Goal: Task Accomplishment & Management: Use online tool/utility

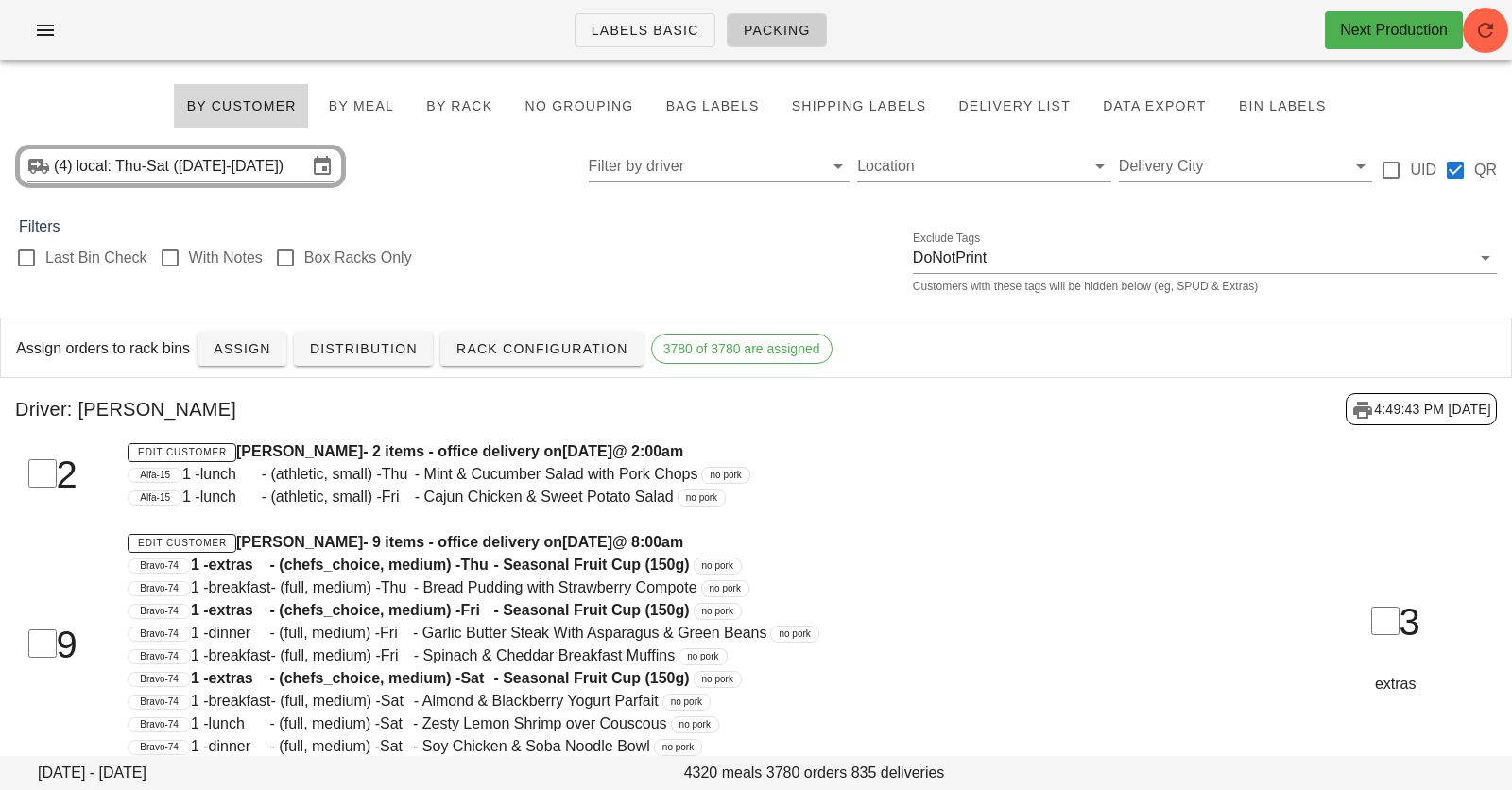
click at [689, 271] on div "Last Bin Check With Notes Box Racks Only Exclude Tags DoNotPrint Customers with…" at bounding box center [756, 268] width 1512 height 60
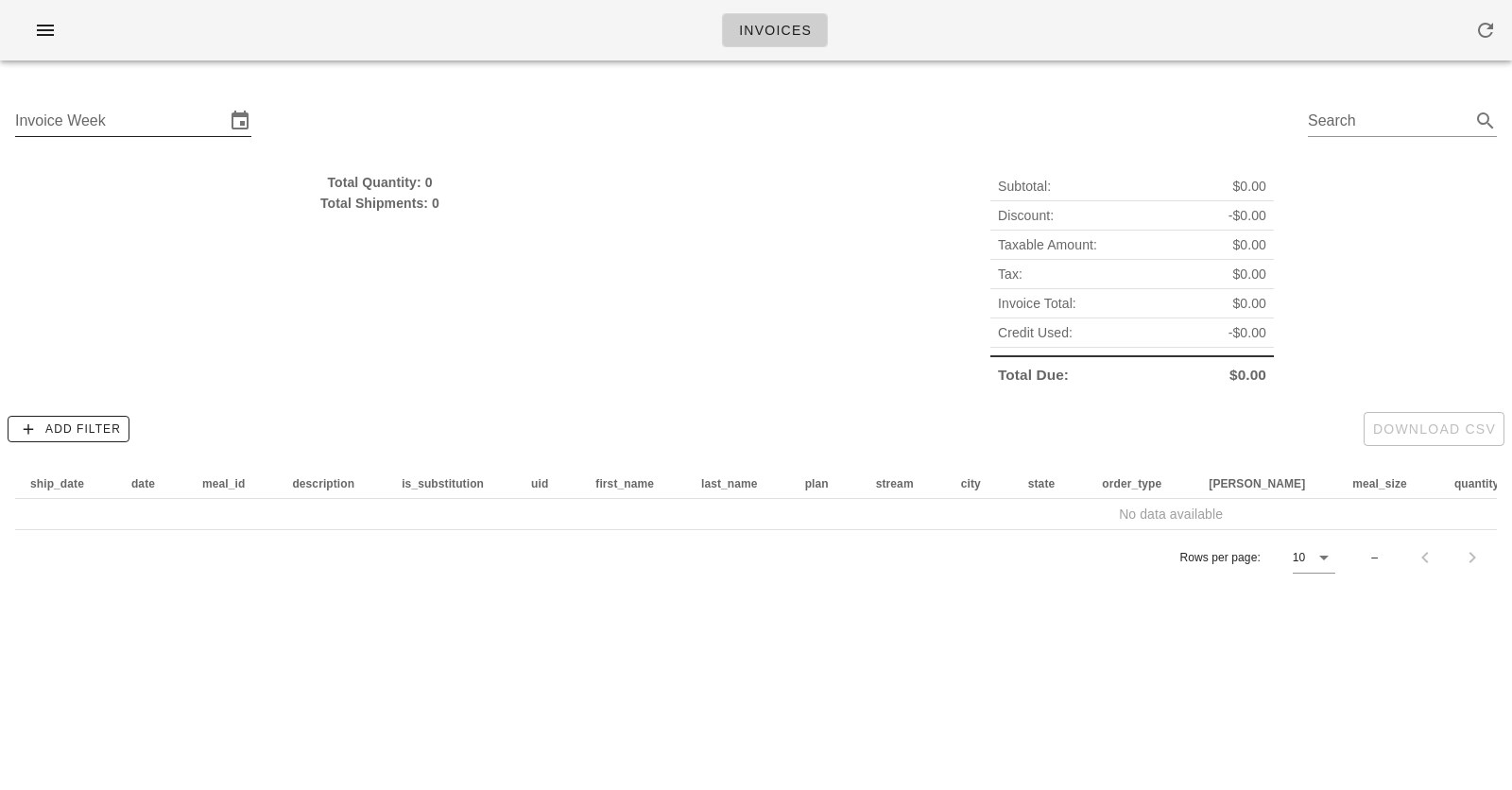
click at [135, 113] on input "Invoice Week" at bounding box center [119, 120] width 210 height 31
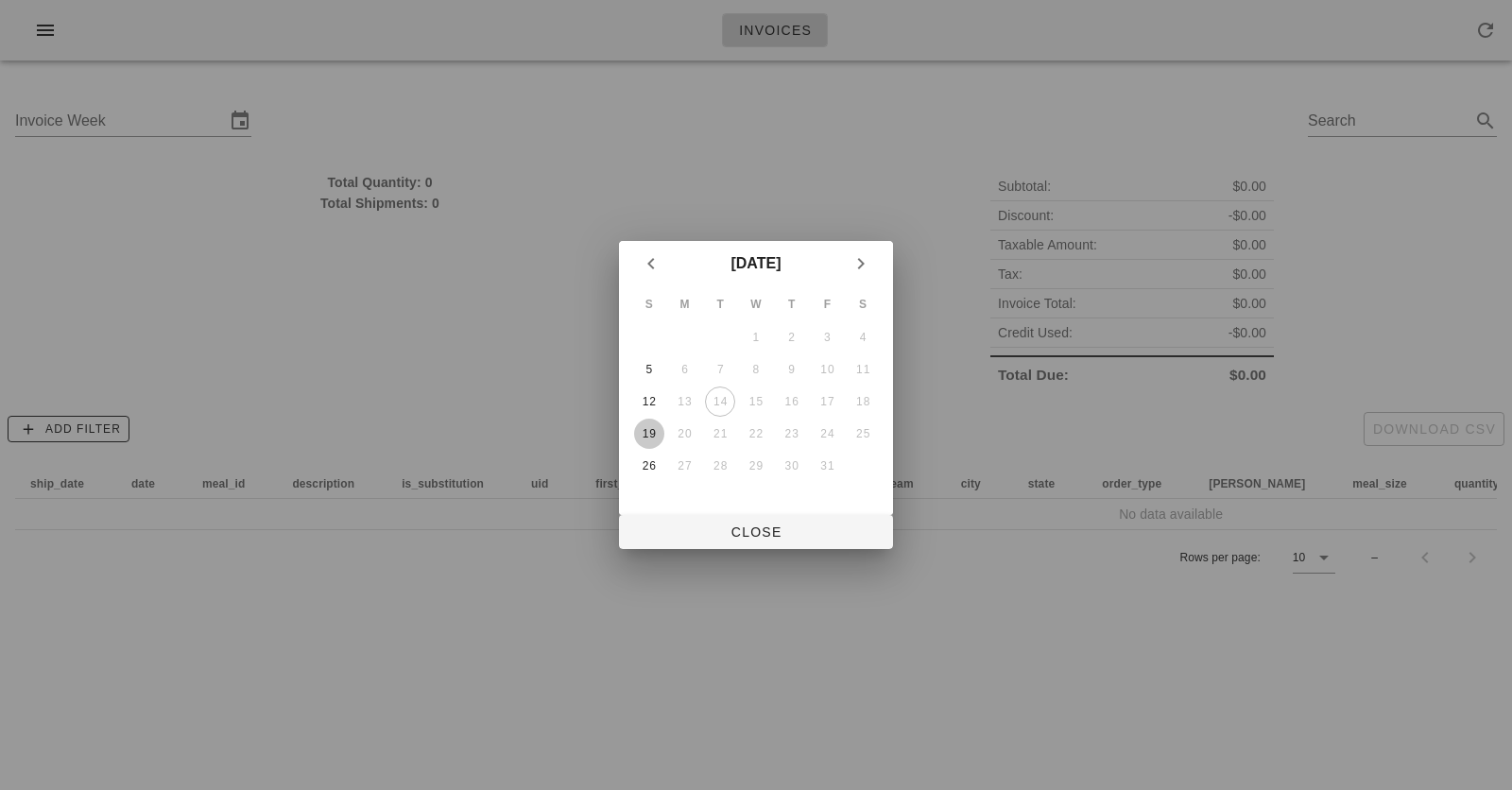
click at [655, 428] on div "19" at bounding box center [649, 432] width 31 height 13
click at [750, 533] on span "Close" at bounding box center [755, 531] width 243 height 15
type input "Sunday October 19"
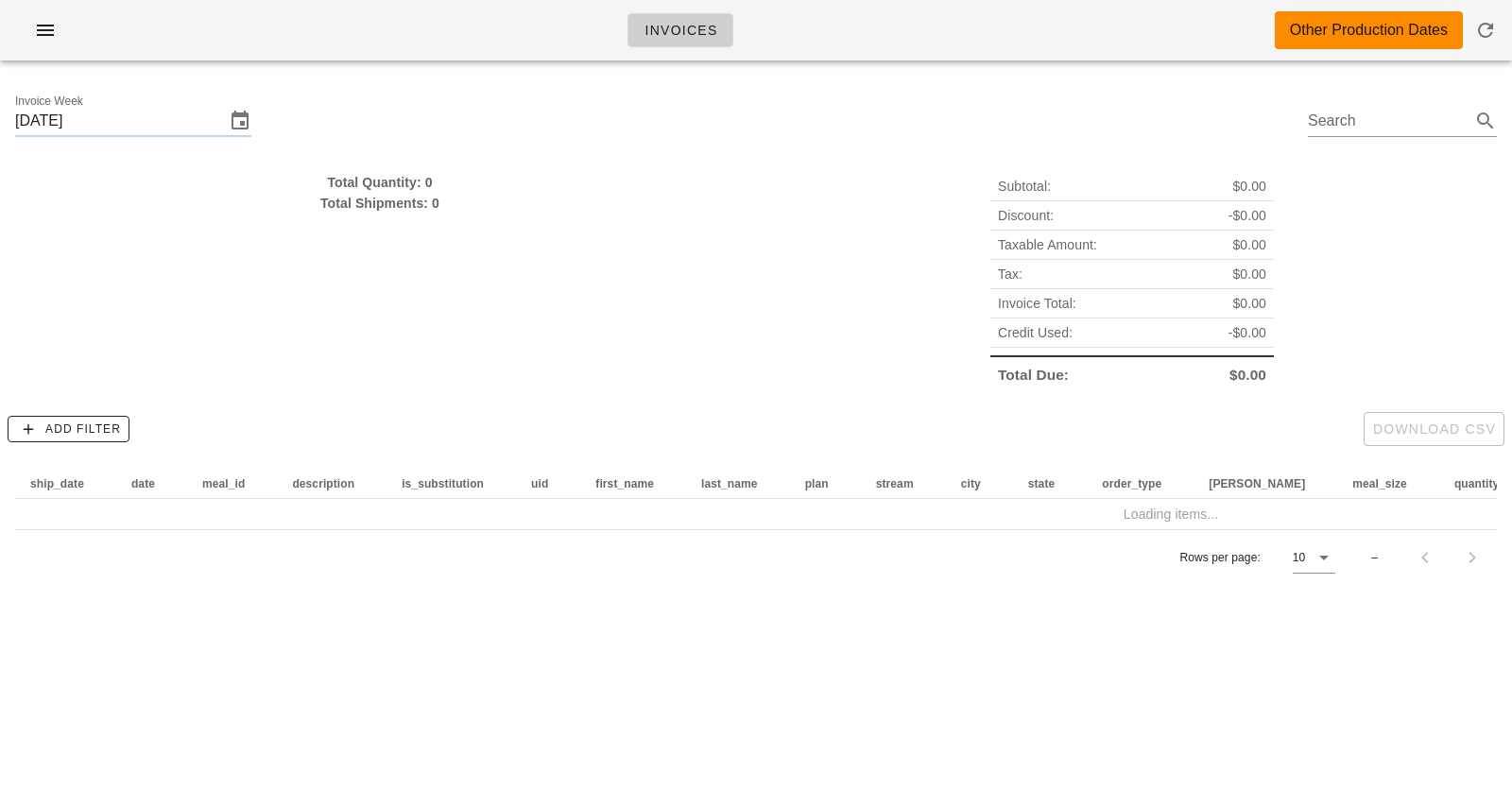
click at [400, 183] on div "Total Quantity: 0" at bounding box center [379, 182] width 729 height 21
drag, startPoint x: 400, startPoint y: 183, endPoint x: 400, endPoint y: 194, distance: 11.0
click at [400, 194] on div "Total Quantity: 0 Total Shipments: 0" at bounding box center [379, 193] width 729 height 41
click at [400, 194] on div "Total Shipments: 0" at bounding box center [379, 203] width 729 height 21
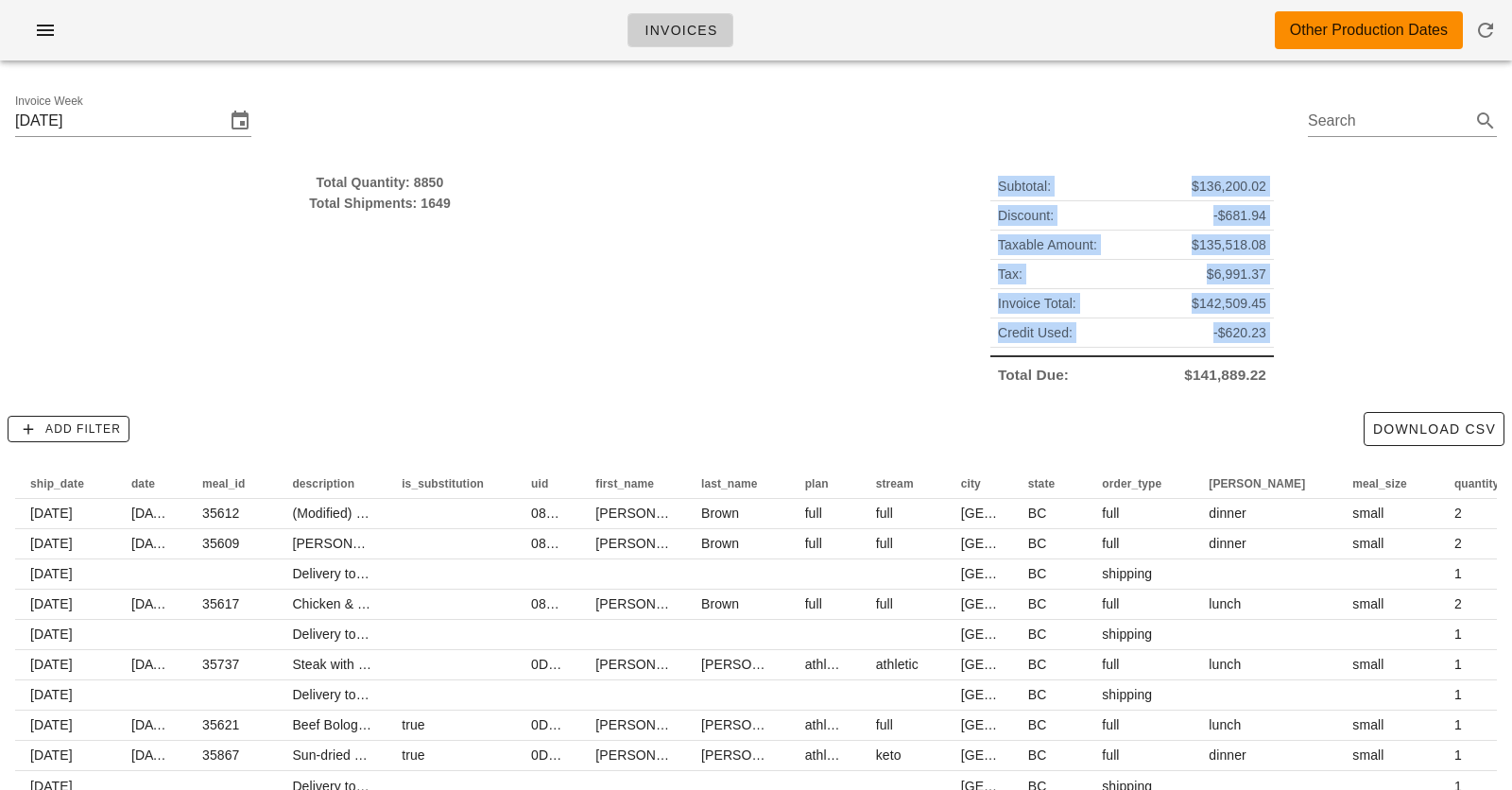
drag, startPoint x: 842, startPoint y: 185, endPoint x: 842, endPoint y: 355, distance: 170.0
click at [842, 355] on div "Subtotal: $136,200.02 Discount: -$681.94 Taxable Amount: $135,518.08 Tax: $6,99…" at bounding box center [1132, 281] width 752 height 240
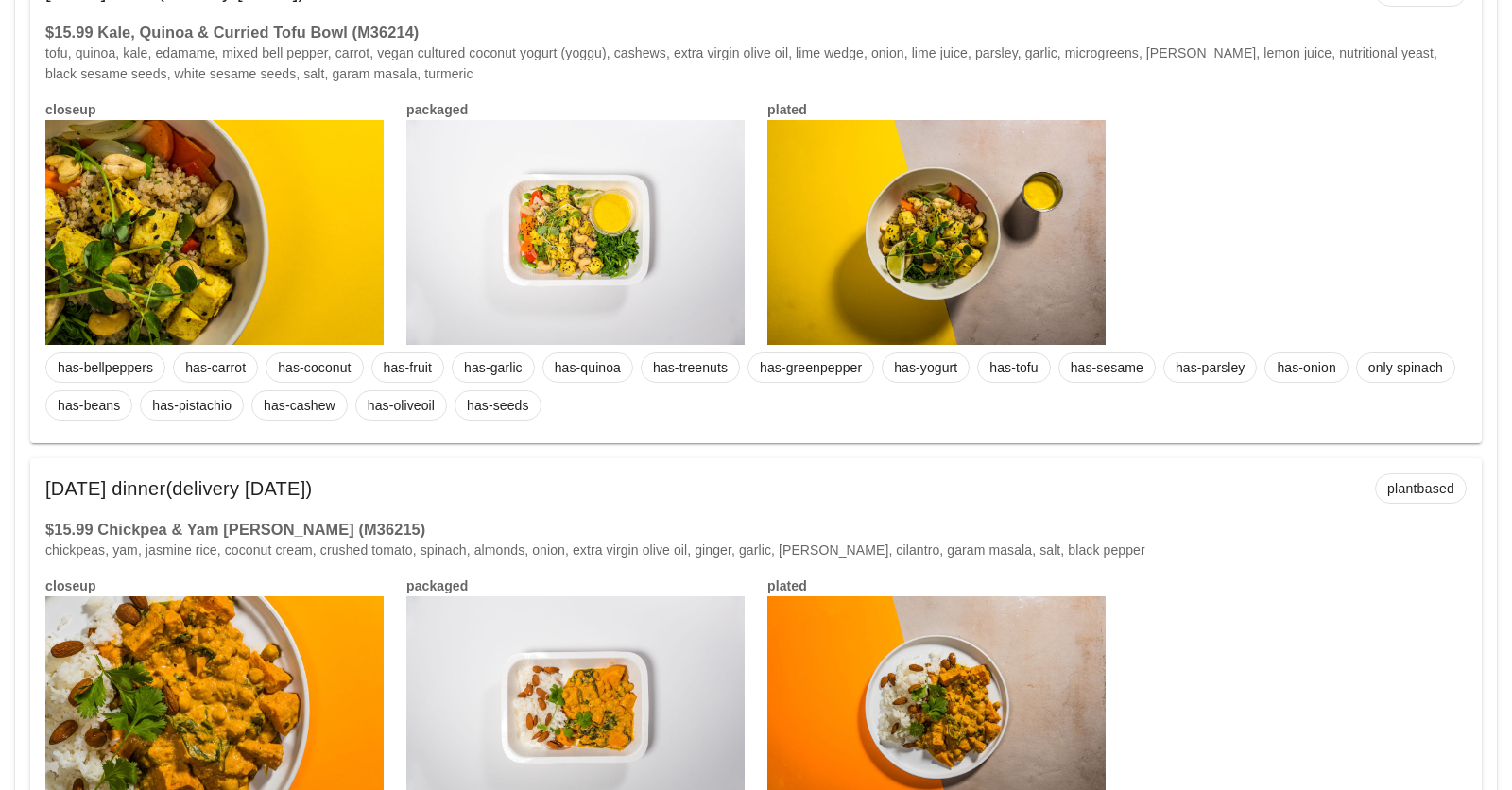
scroll to position [3676, 0]
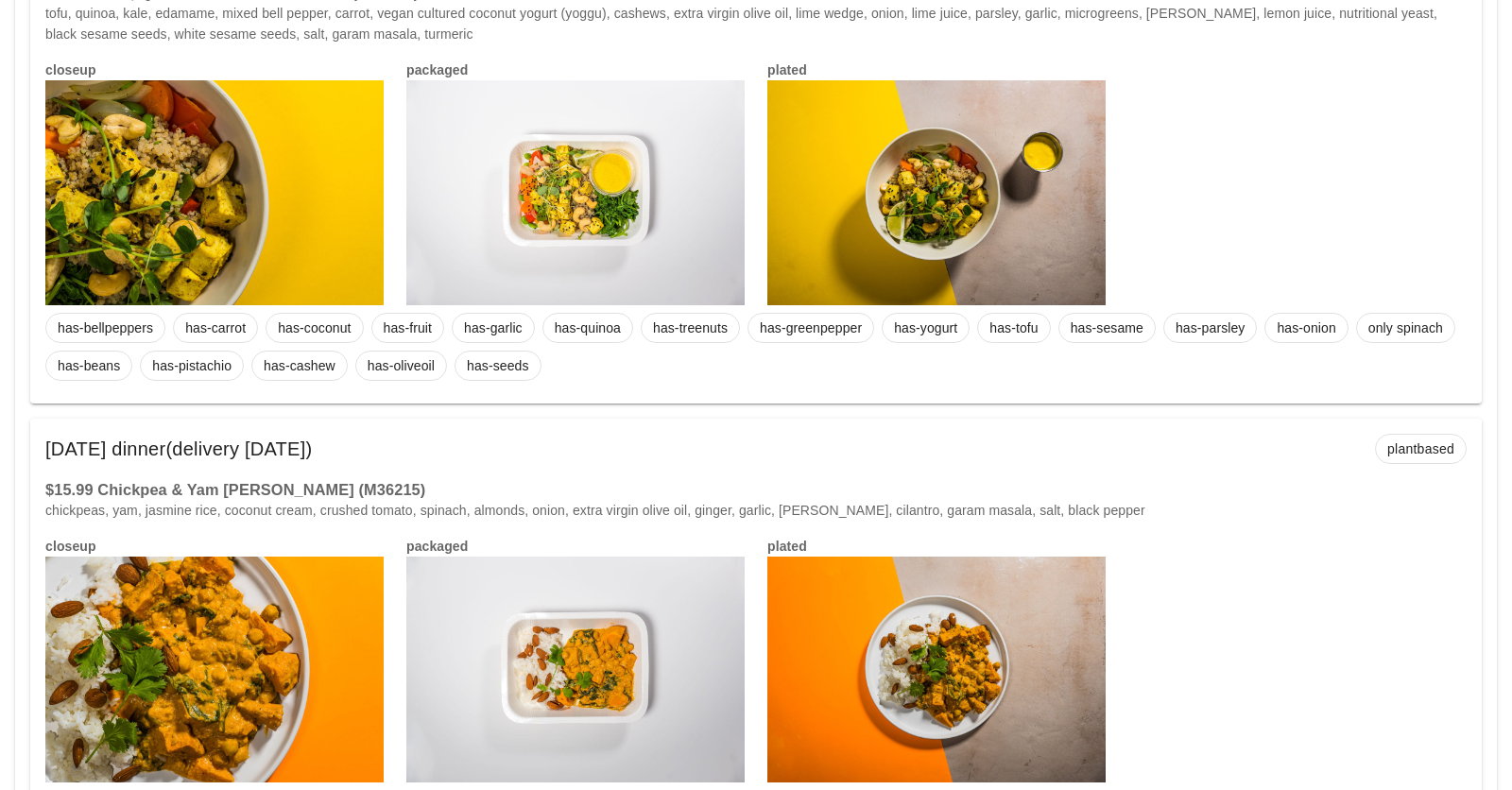
click at [307, 479] on h3 "$15.99 Chickpea & Yam Curry (M36215)" at bounding box center [756, 489] width 1421 height 21
copy h3 "M36215"
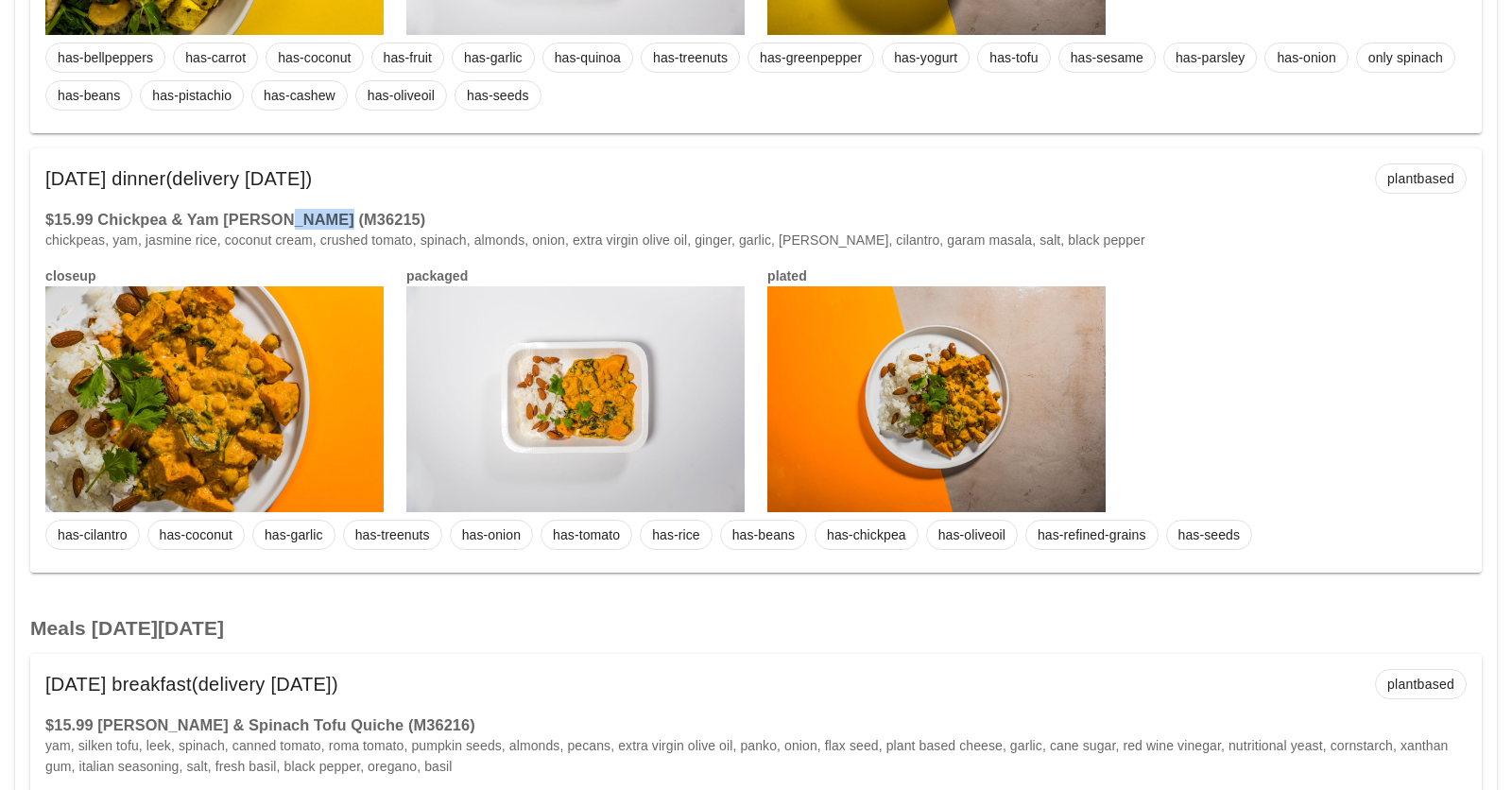
scroll to position [3948, 0]
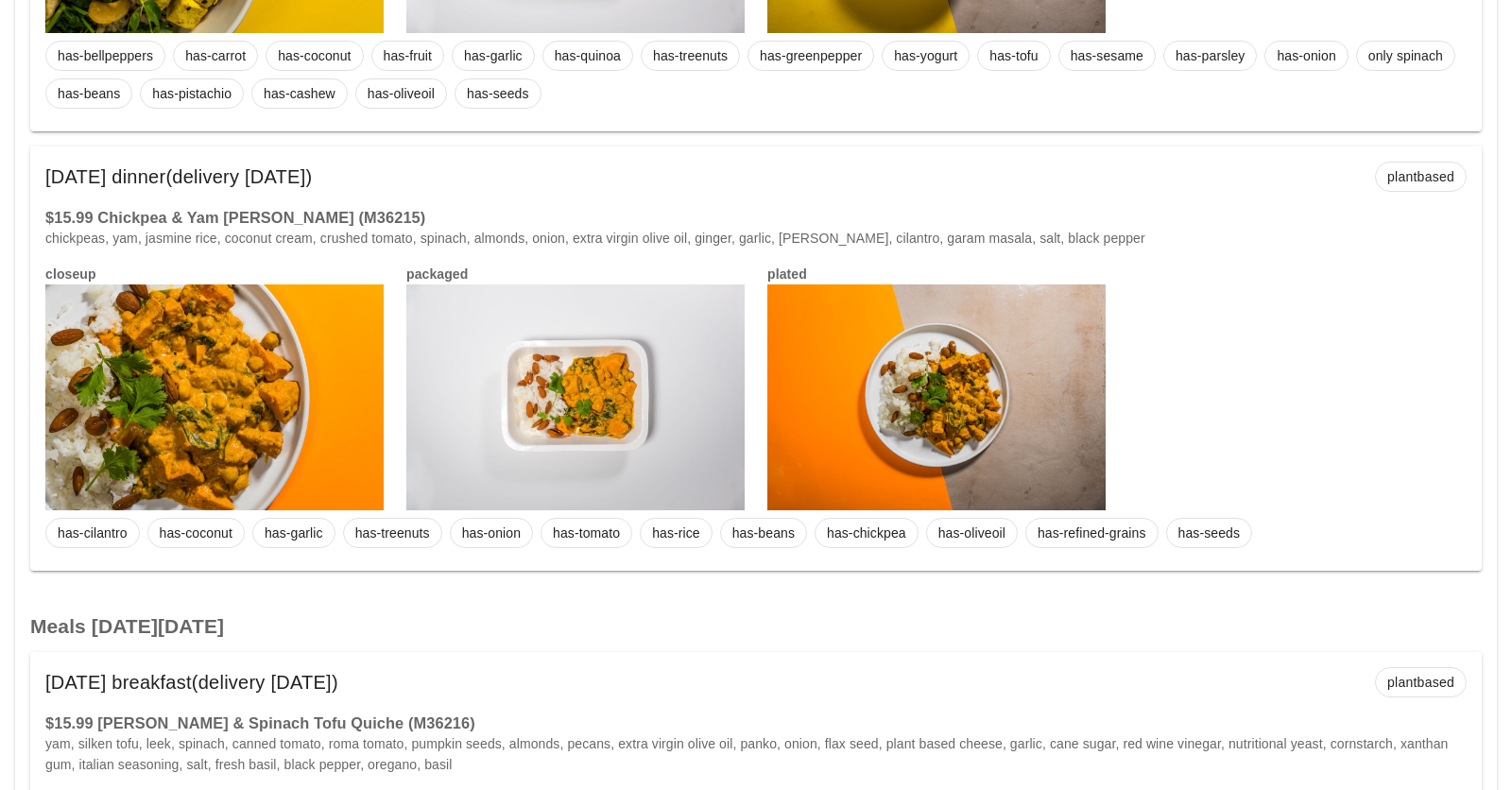
click at [297, 409] on div at bounding box center [214, 397] width 338 height 226
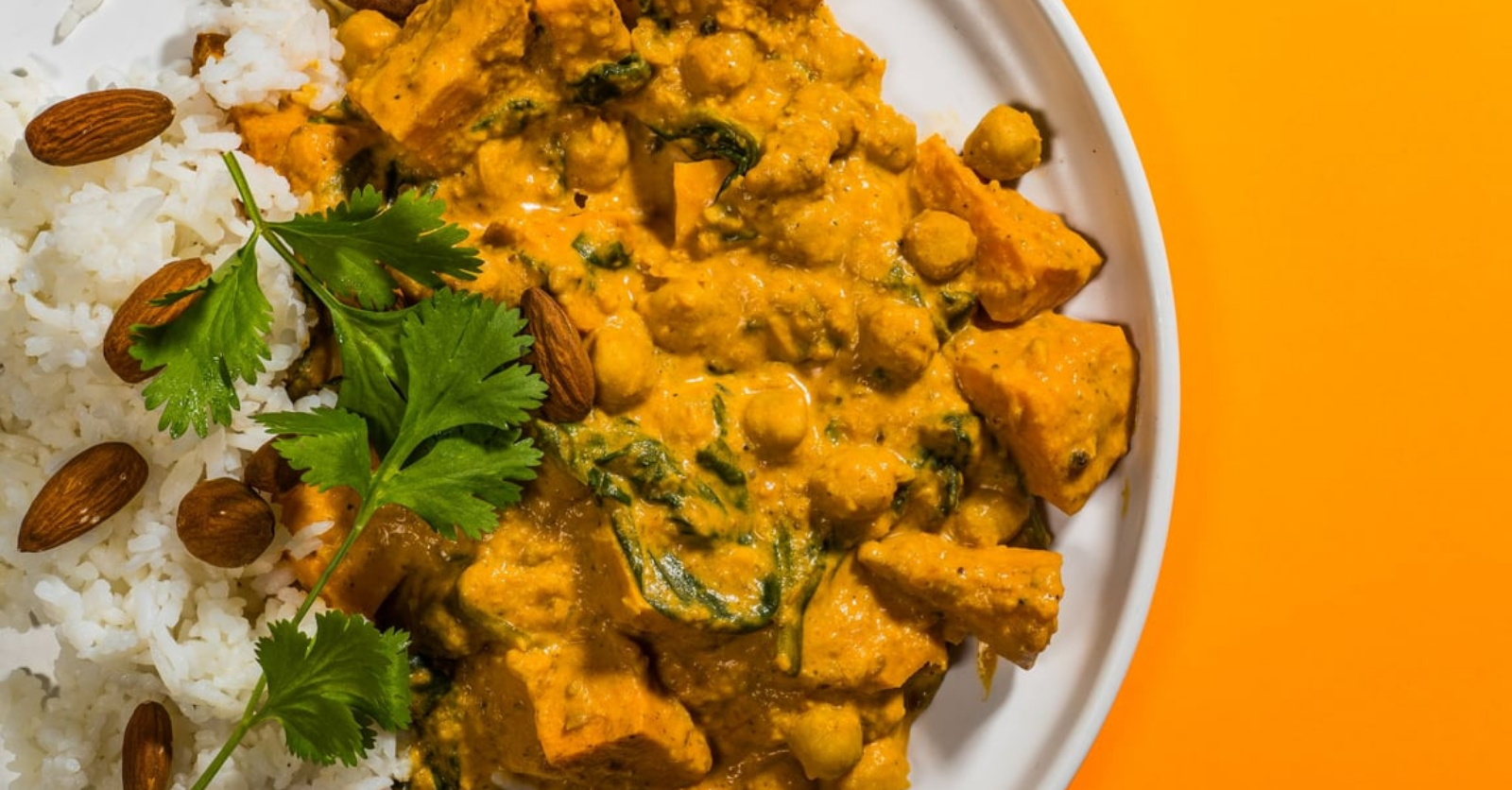
click at [368, 285] on div at bounding box center [756, 395] width 1512 height 790
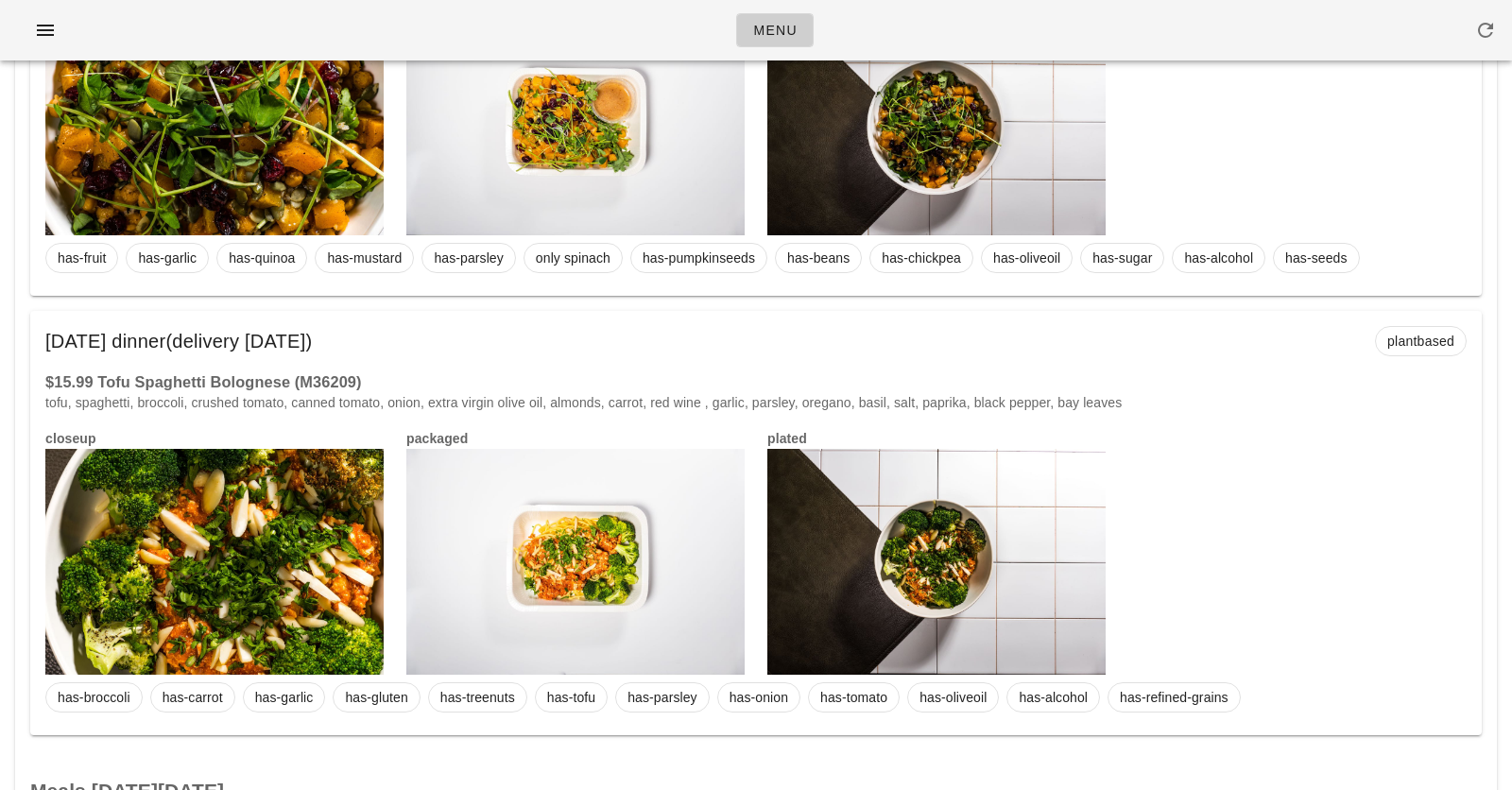
scroll to position [0, 0]
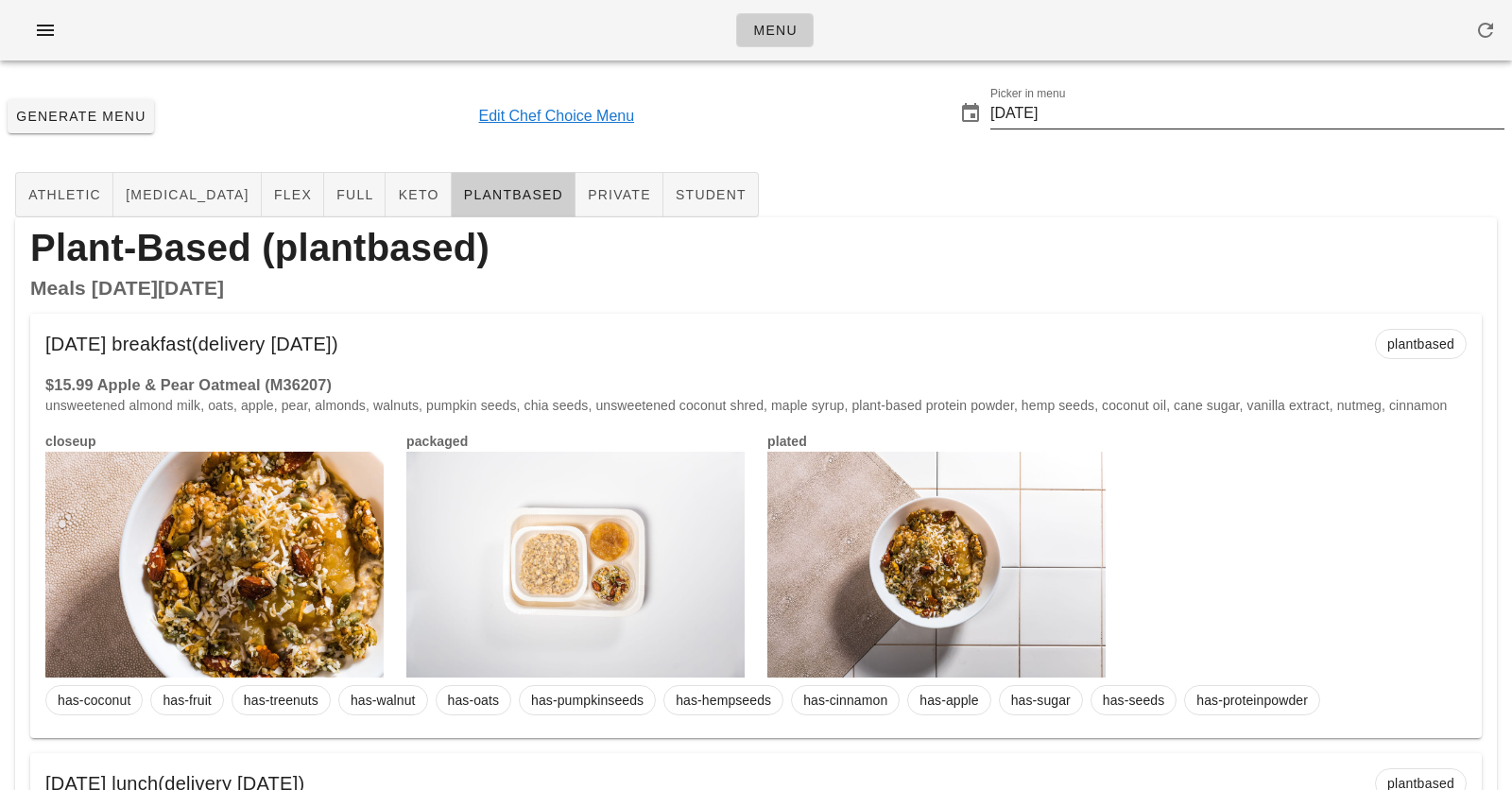
click at [1052, 105] on input "2025-10-26" at bounding box center [1248, 113] width 515 height 31
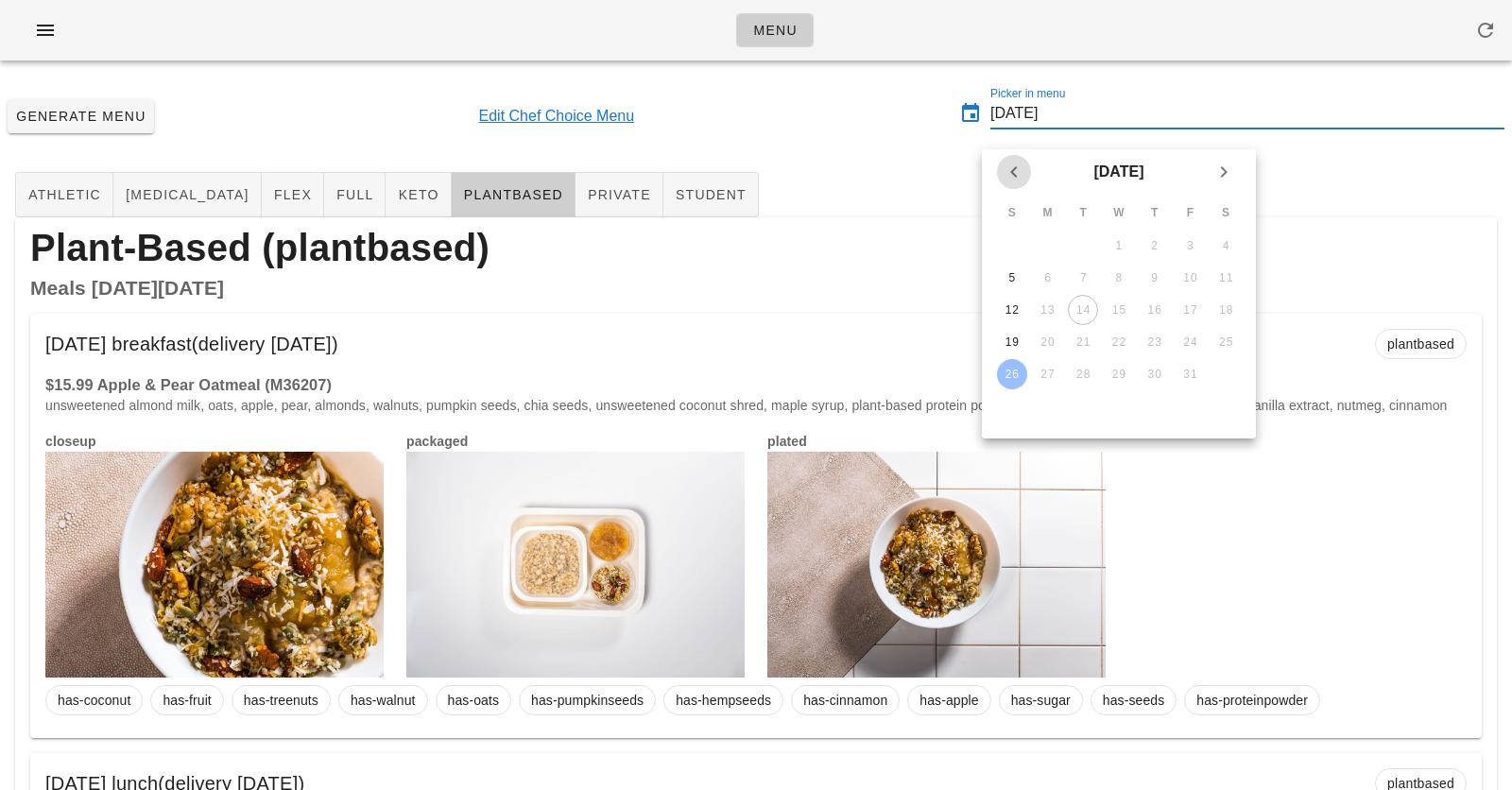
click at [1018, 173] on icon "Previous month" at bounding box center [1013, 171] width 23 height 23
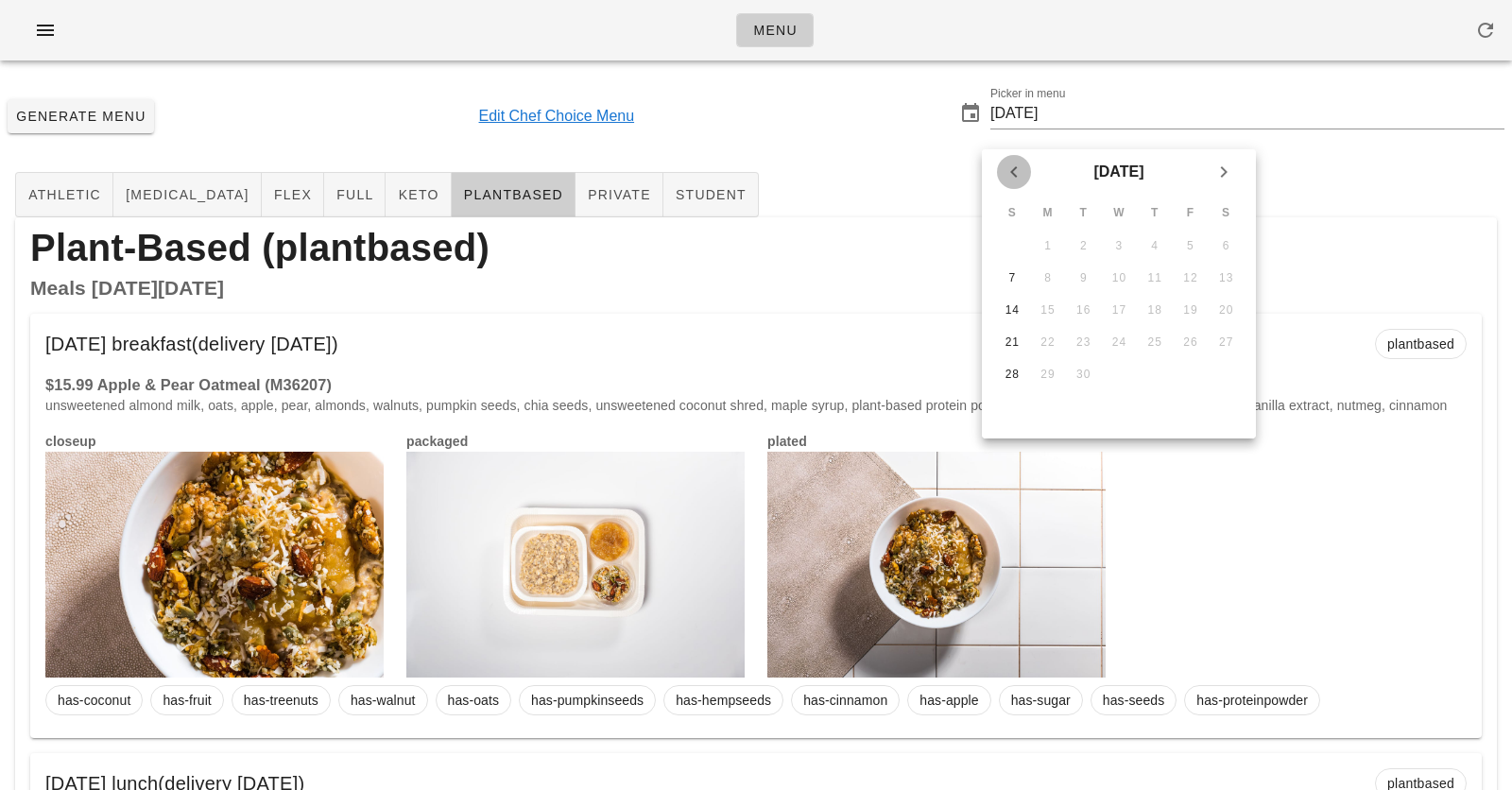
click at [1018, 173] on icon "Previous month" at bounding box center [1013, 171] width 23 height 23
click at [1019, 314] on div "13" at bounding box center [1012, 309] width 31 height 13
type input "2025-07-13"
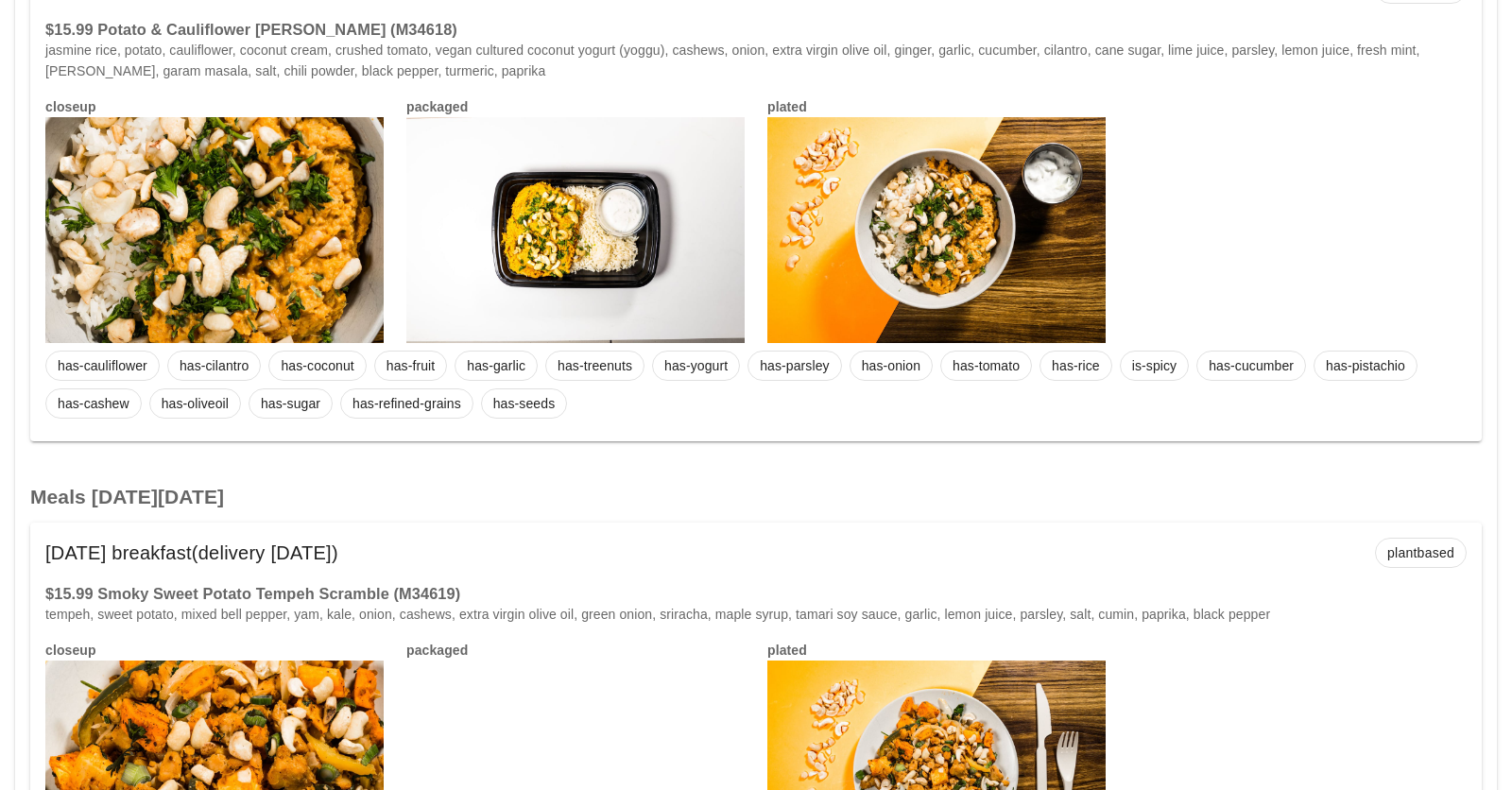
scroll to position [7015, 0]
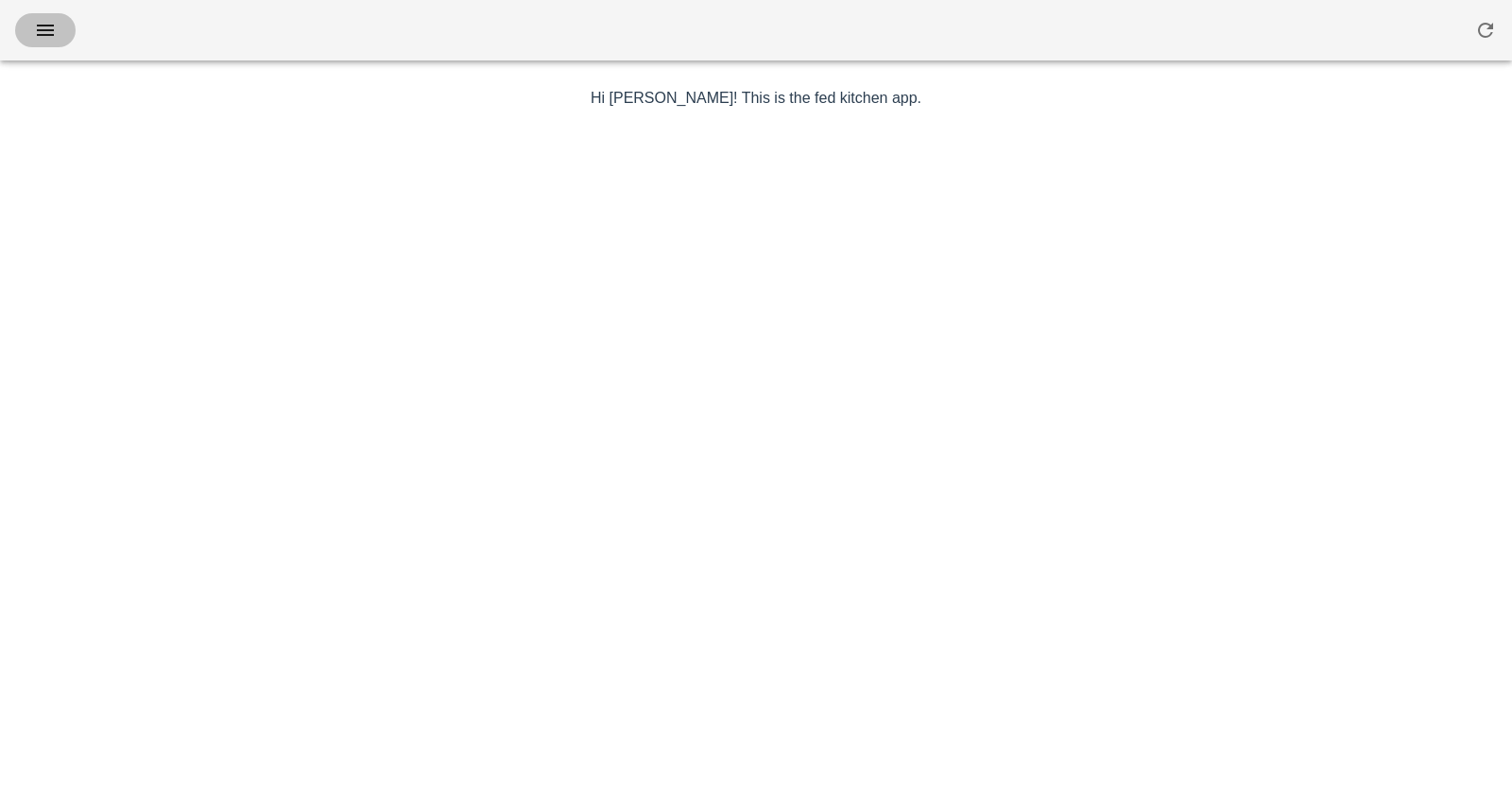
click at [73, 23] on button "button" at bounding box center [44, 30] width 60 height 34
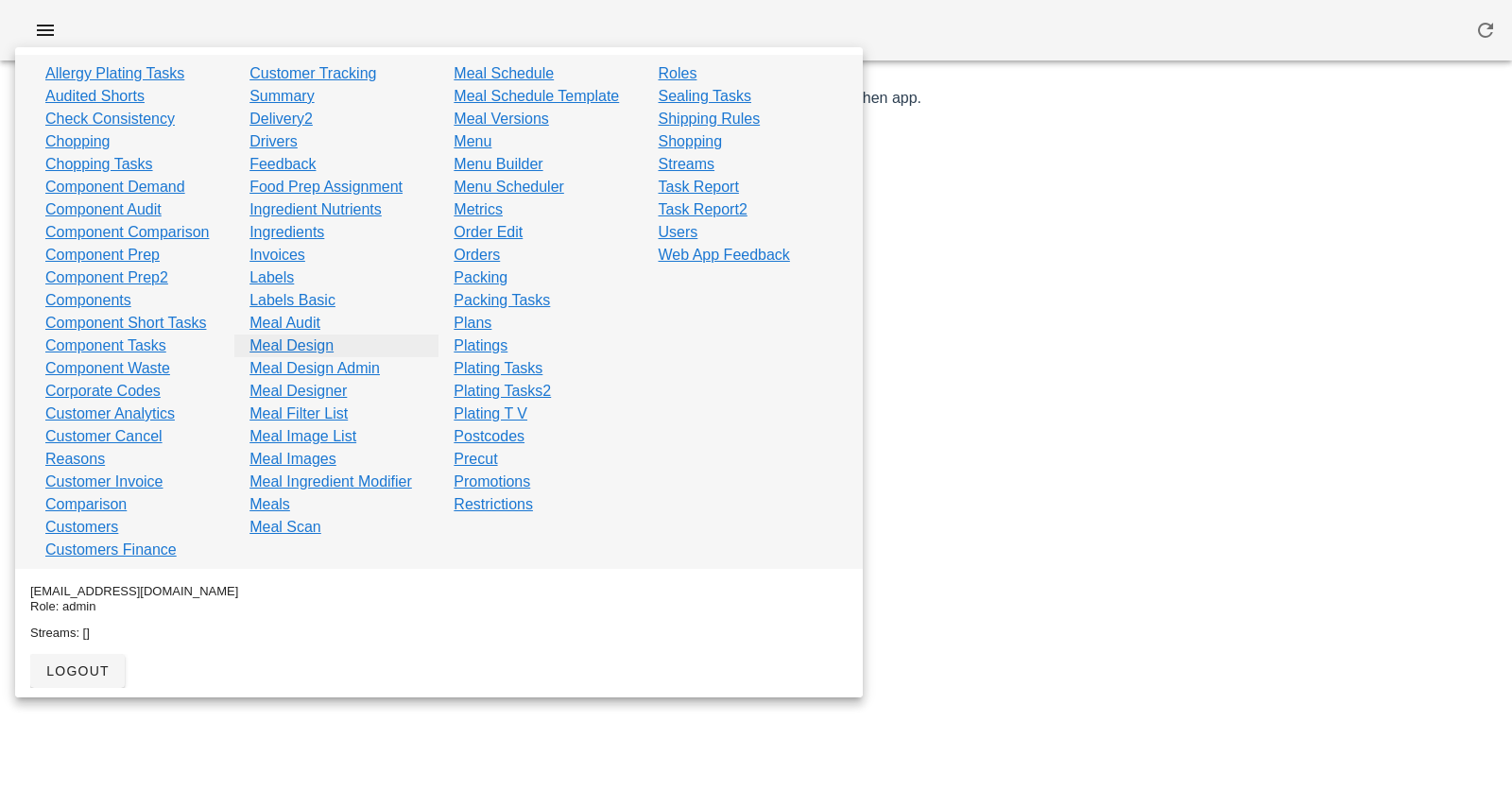
click at [287, 340] on link "Meal Design" at bounding box center [291, 345] width 84 height 23
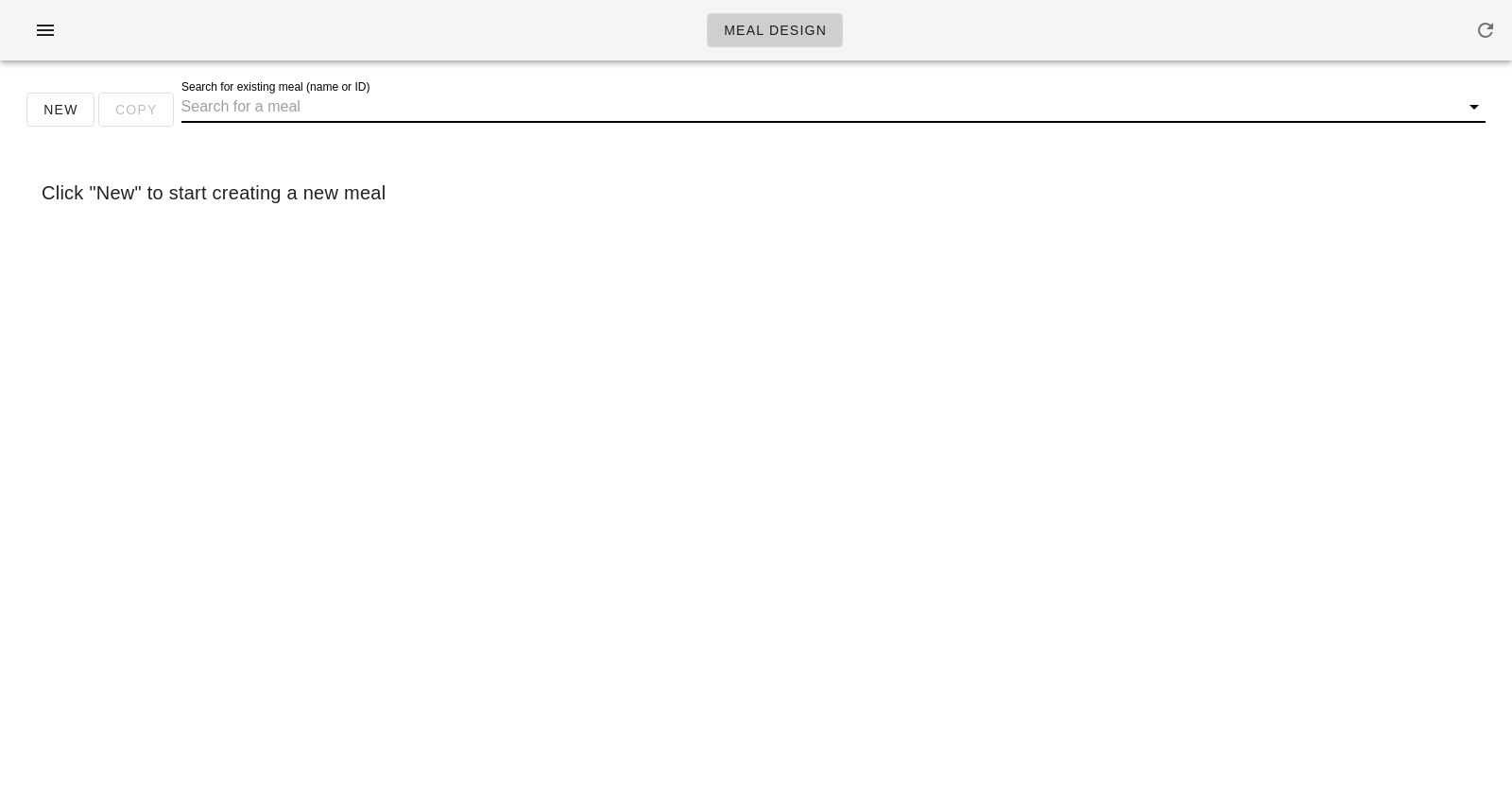
click at [287, 112] on input "Search for existing meal (name or ID)" at bounding box center [818, 106] width 1274 height 31
paste input "M36215"
click at [187, 106] on input "M36215" at bounding box center [807, 106] width 1252 height 31
type input "36215"
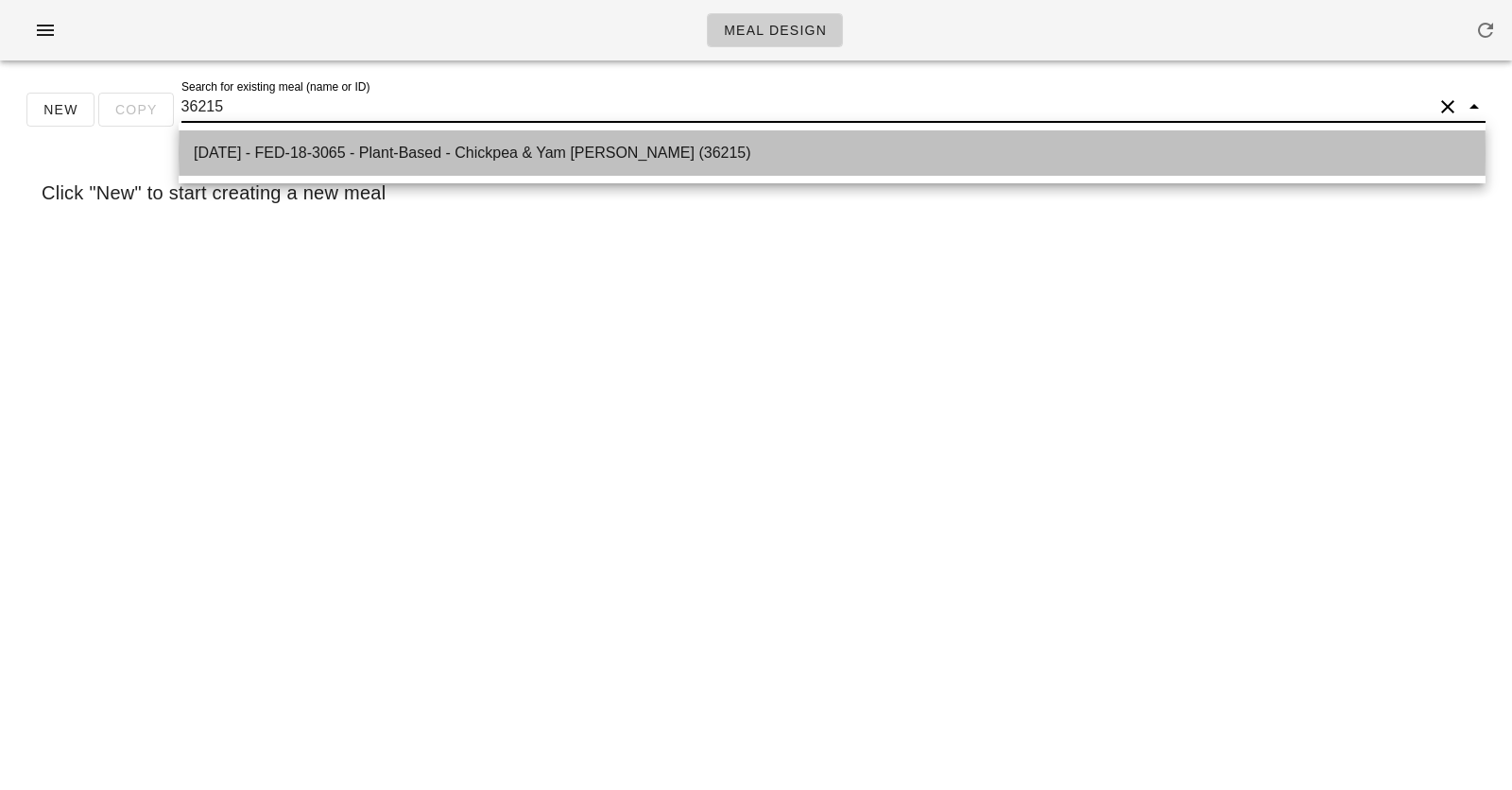
click at [410, 147] on div "2025-10-29 - FED-18-3065 - Plant-Based - Chickpea & Yam Curry (36215)" at bounding box center [832, 153] width 1276 height 18
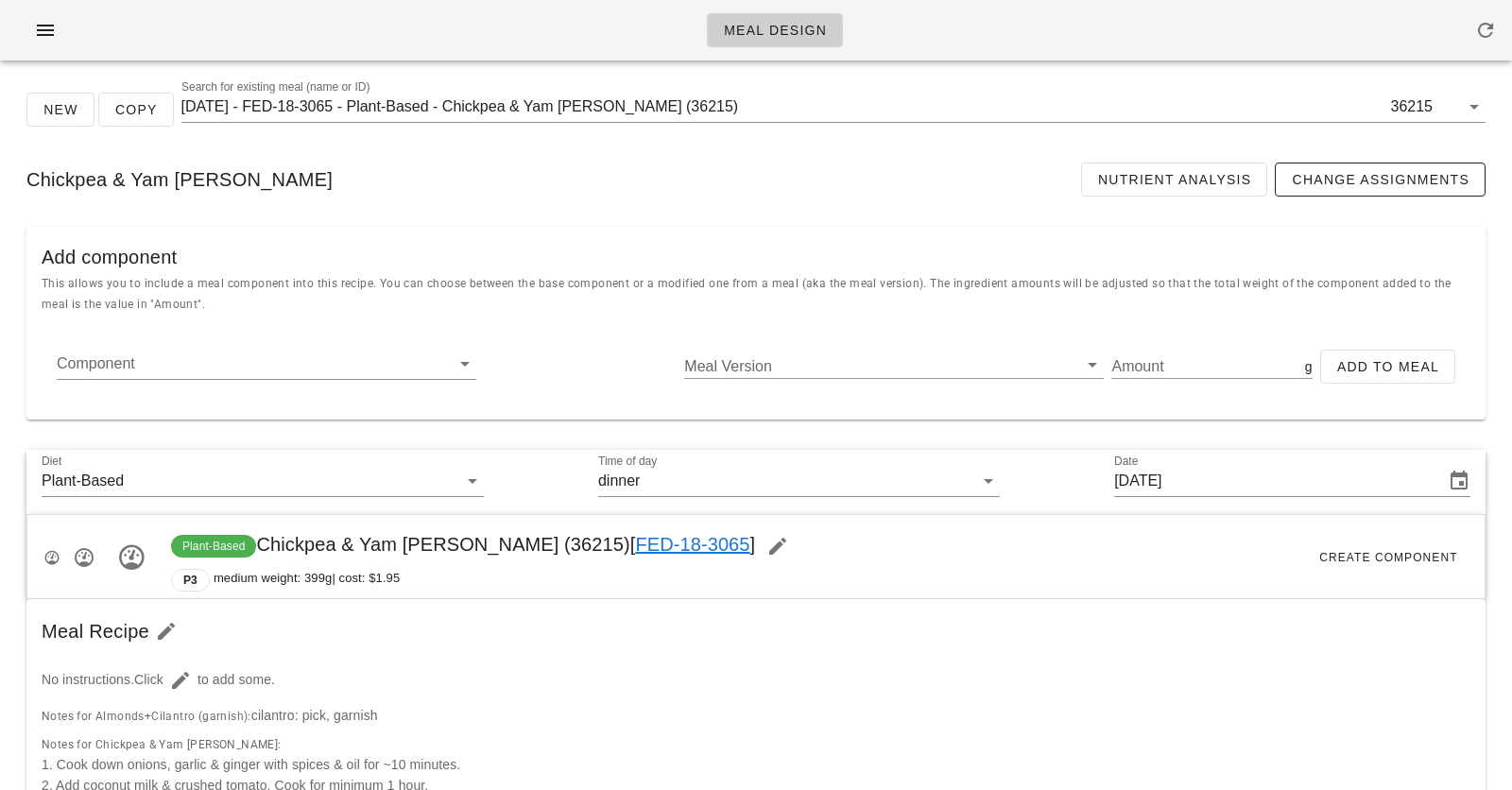
click at [635, 539] on link "FED-18-3065" at bounding box center [692, 544] width 114 height 21
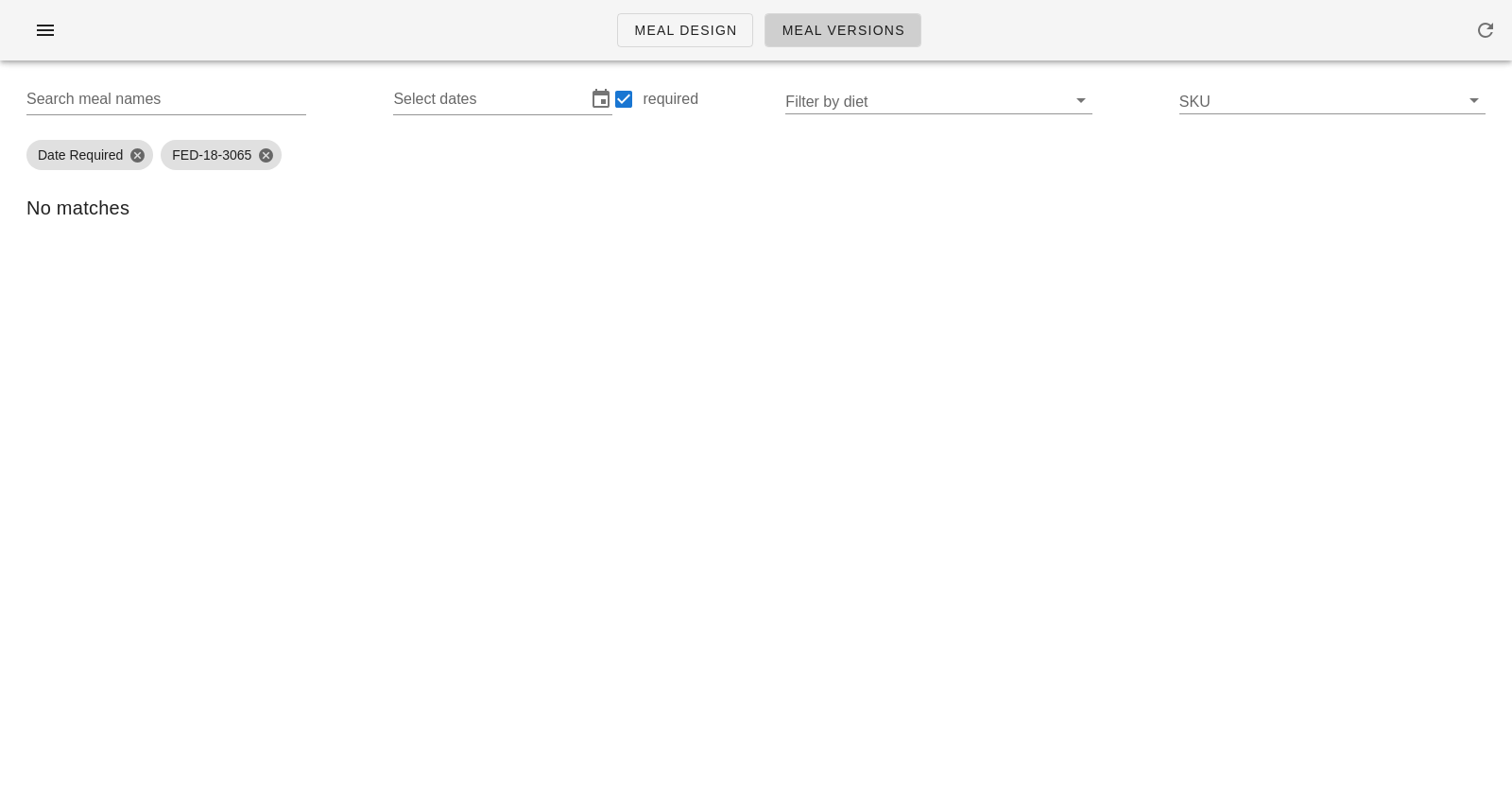
type input "FED-18-3065 (Chickpea & Yam Curry)"
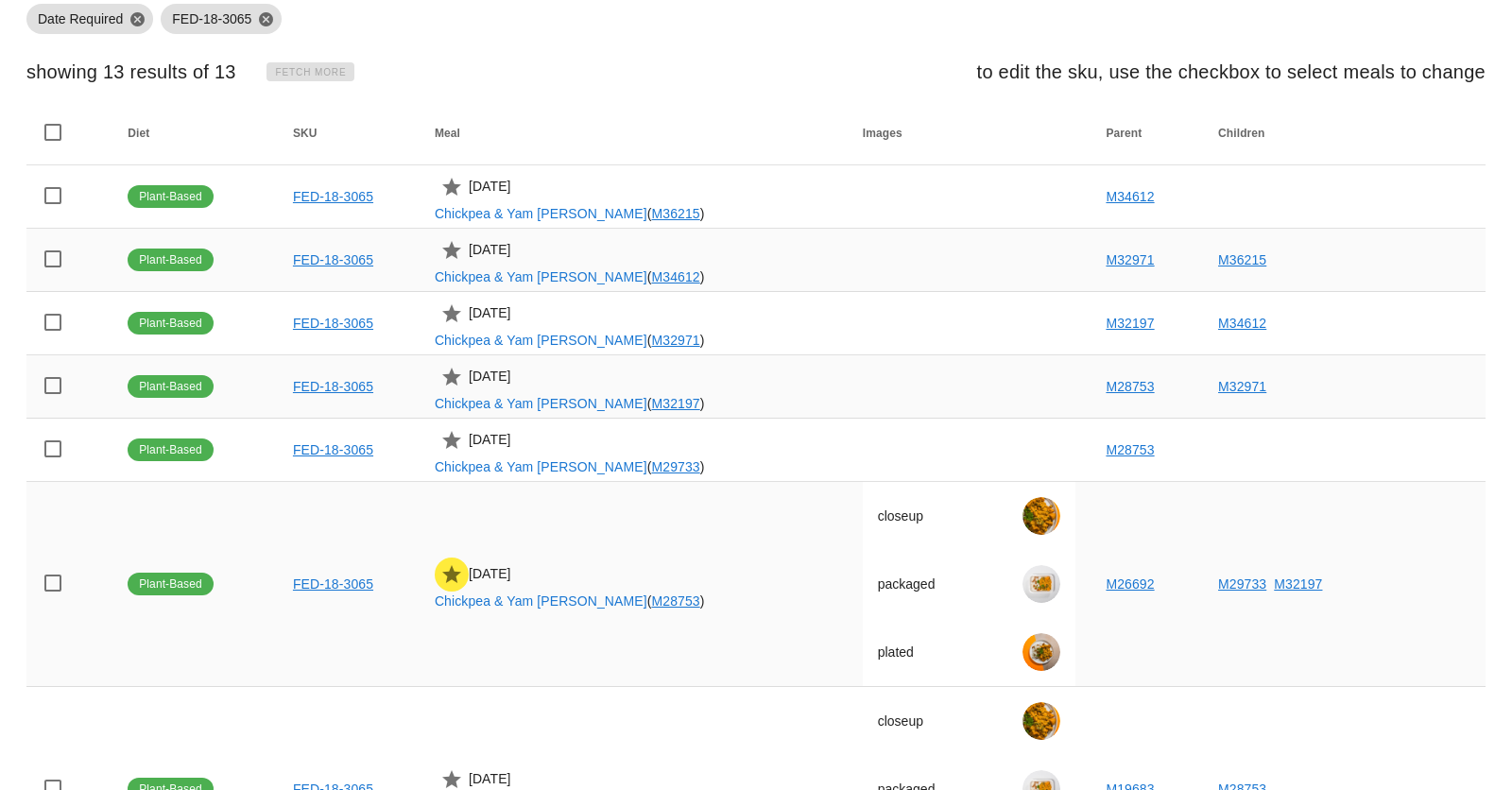
scroll to position [166, 0]
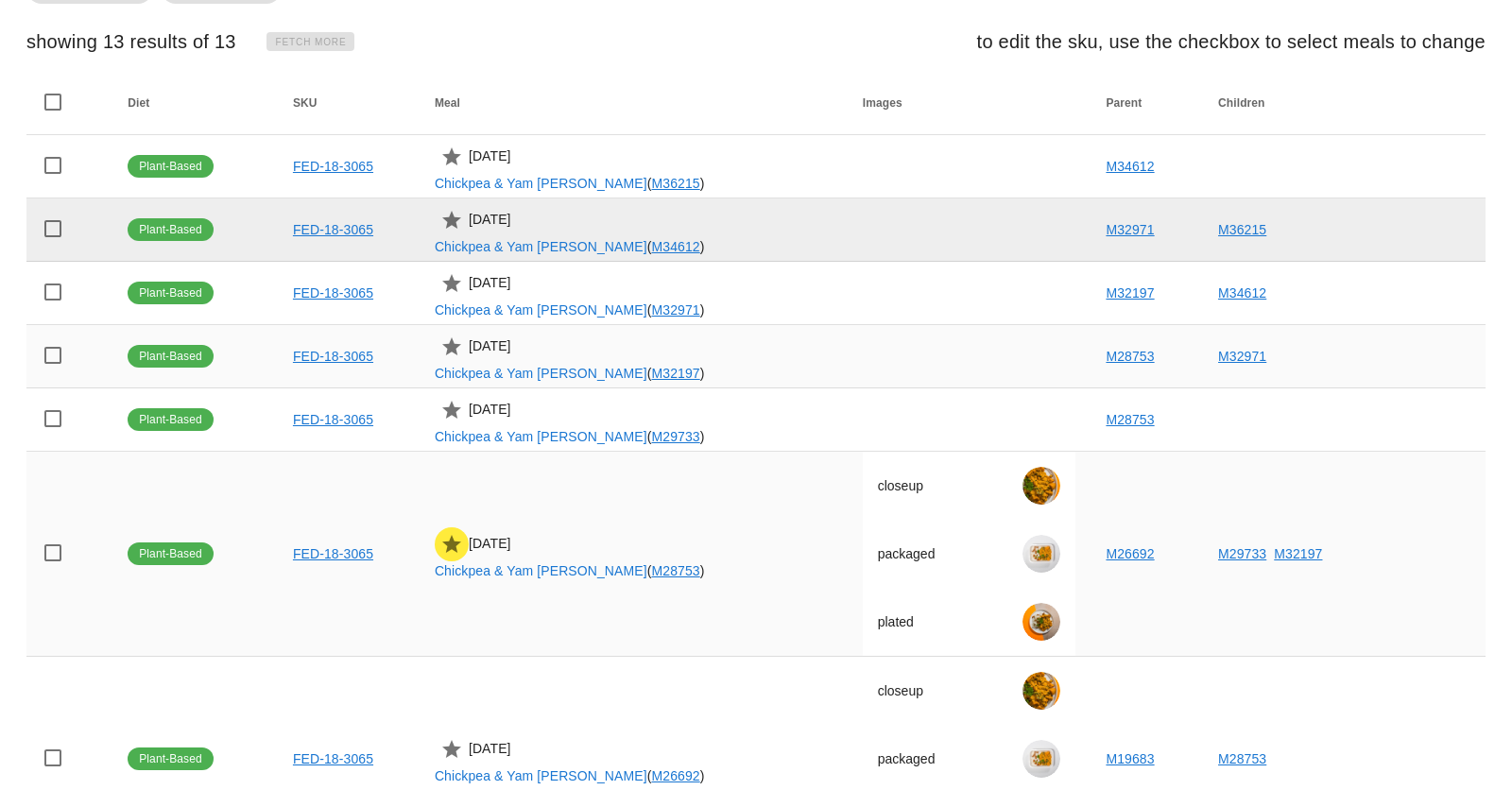
click at [532, 219] on td "2025-07-16 Chickpea & Yam Curry ( M34612 )" at bounding box center [634, 230] width 428 height 63
drag, startPoint x: 532, startPoint y: 219, endPoint x: 580, endPoint y: 219, distance: 48.0
click at [580, 219] on td "2025-07-16 Chickpea & Yam Curry ( M34612 )" at bounding box center [634, 230] width 428 height 63
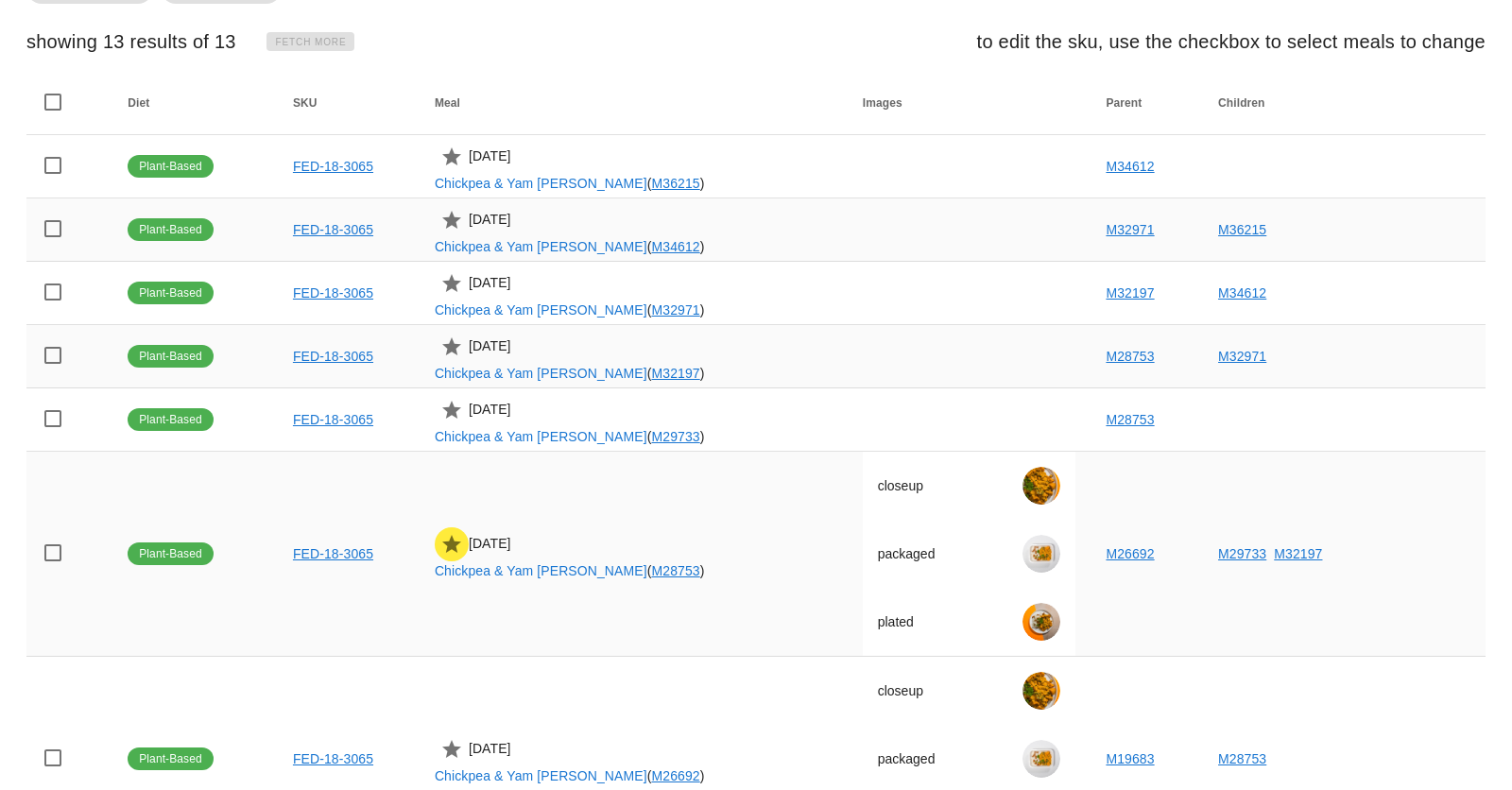
click at [595, 70] on div "showing 13 results of 13 Fetch More to edit the sku, use the checkbox to select…" at bounding box center [756, 41] width 1489 height 60
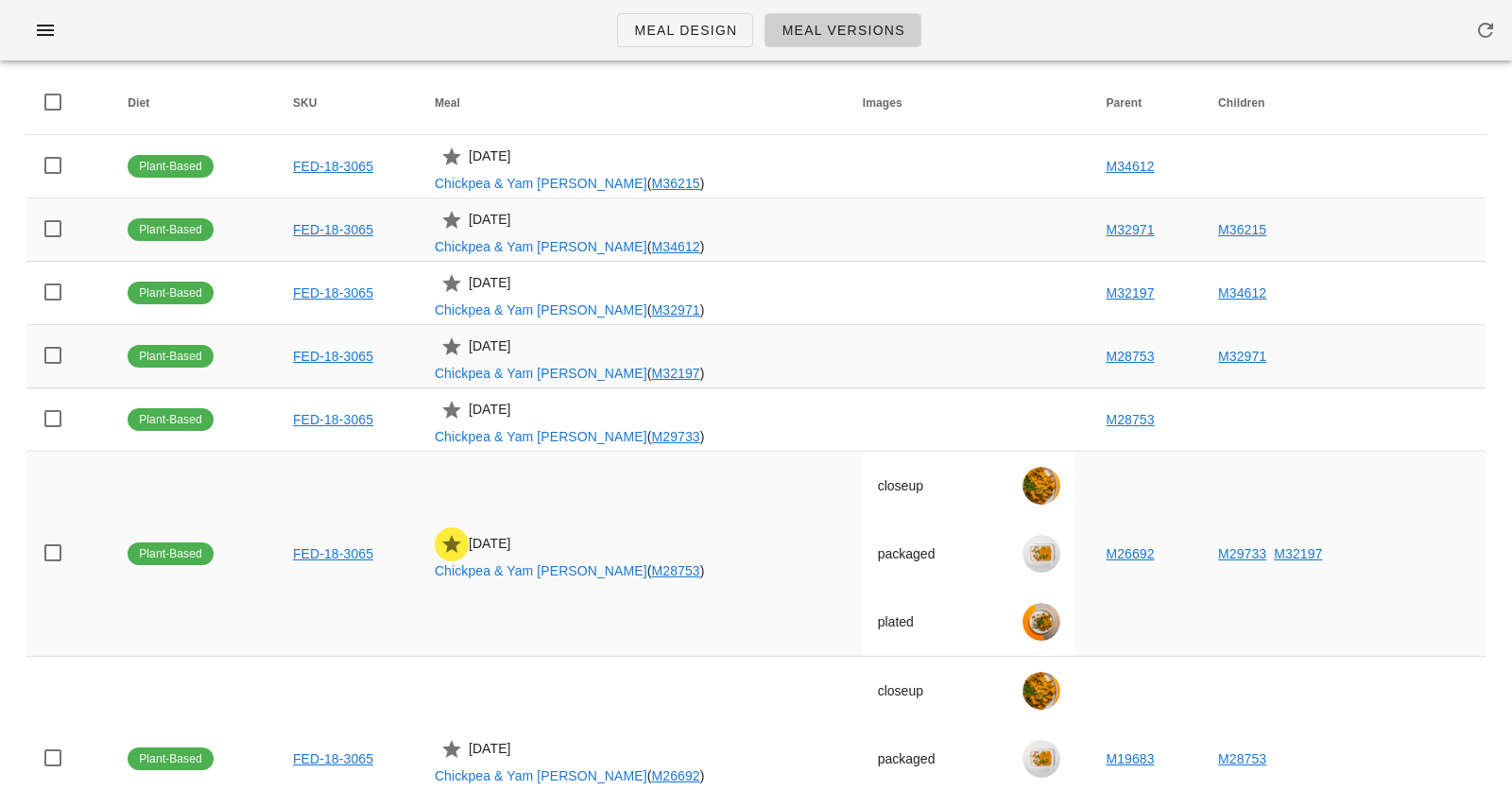
scroll to position [0, 0]
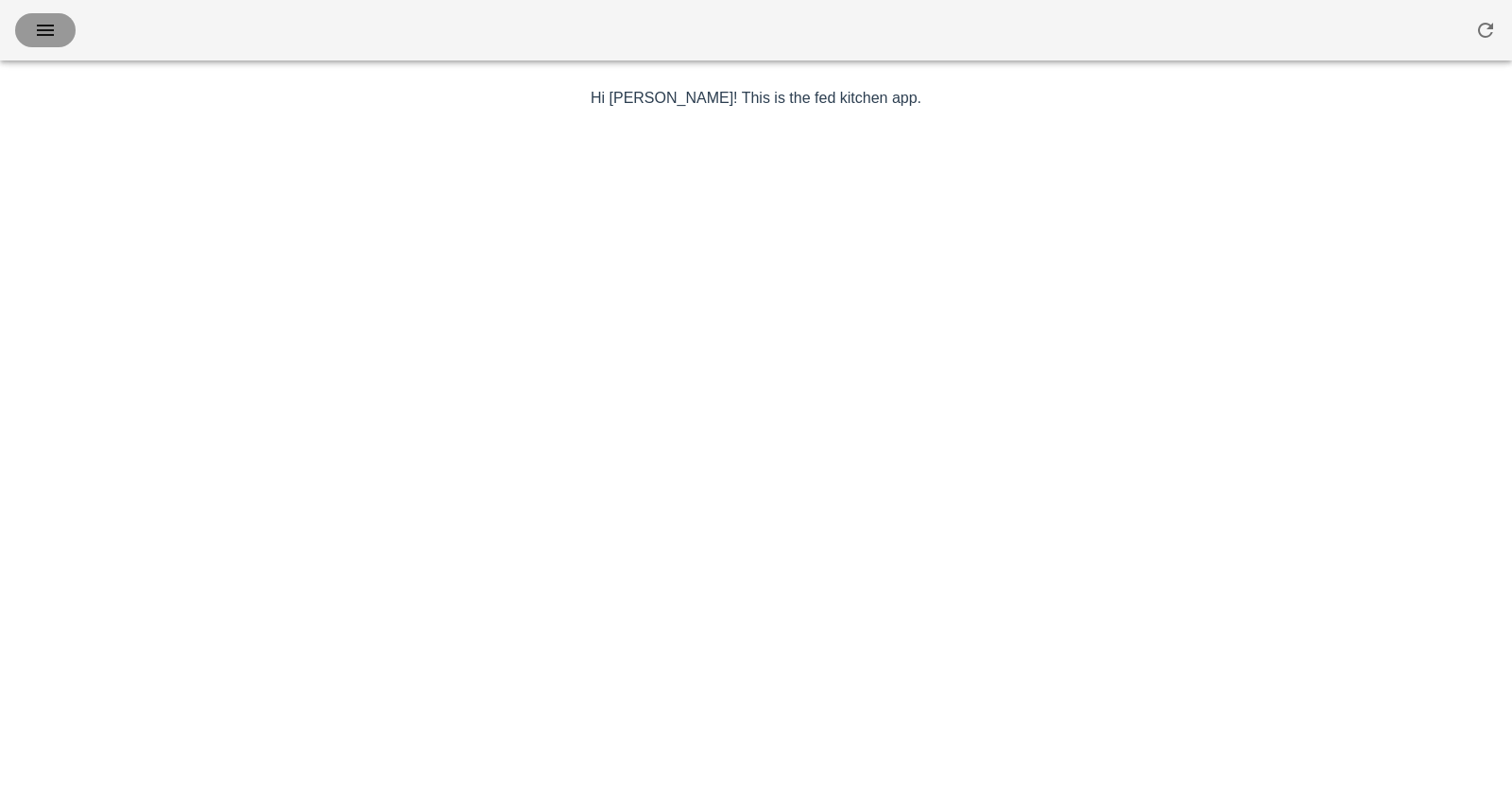
click at [48, 44] on button "button" at bounding box center [44, 30] width 60 height 34
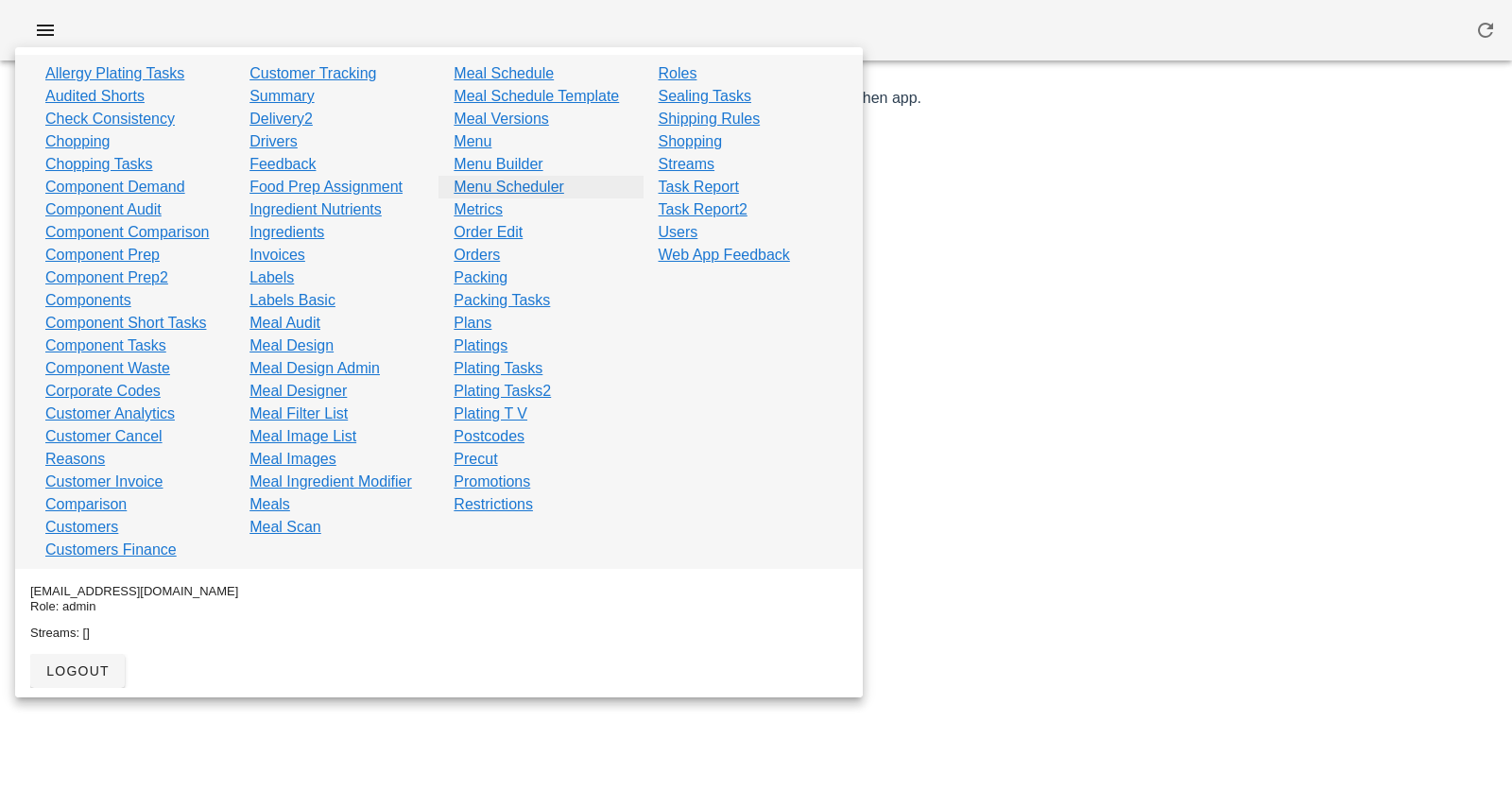
click at [482, 183] on link "Menu Scheduler" at bounding box center [509, 186] width 110 height 23
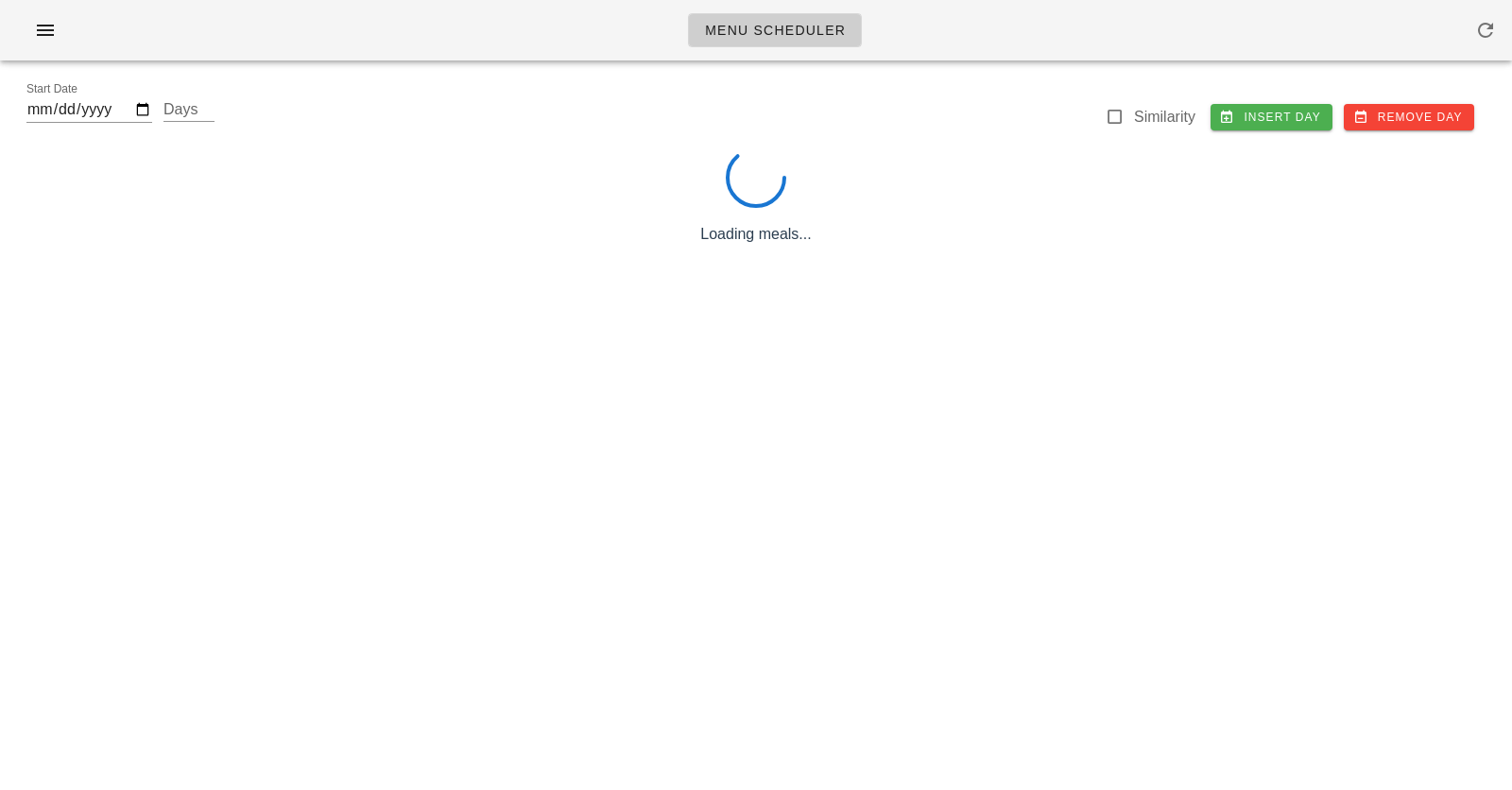
type input "[DATE]"
type input "30"
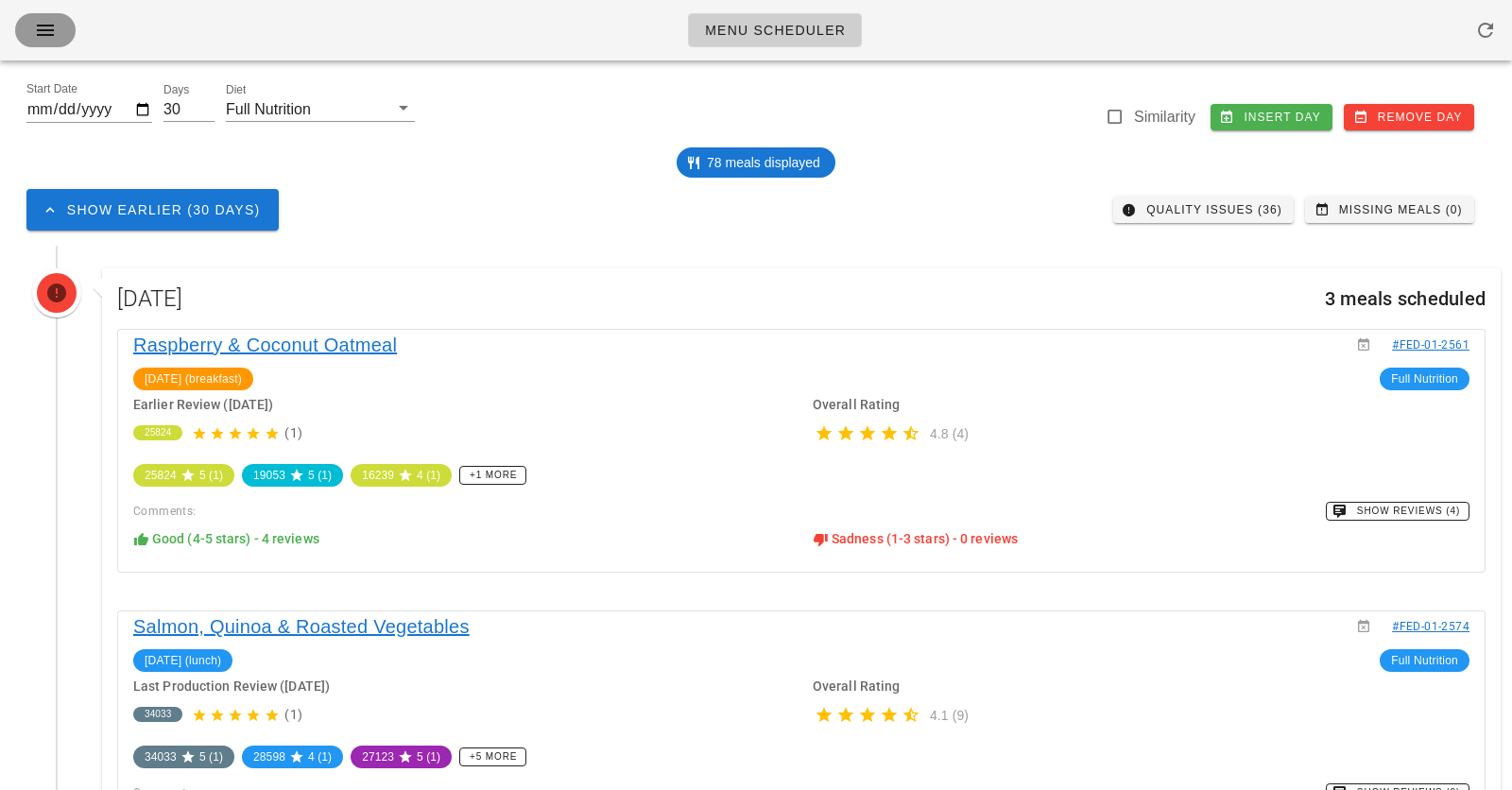
click at [44, 27] on icon "button" at bounding box center [45, 30] width 23 height 23
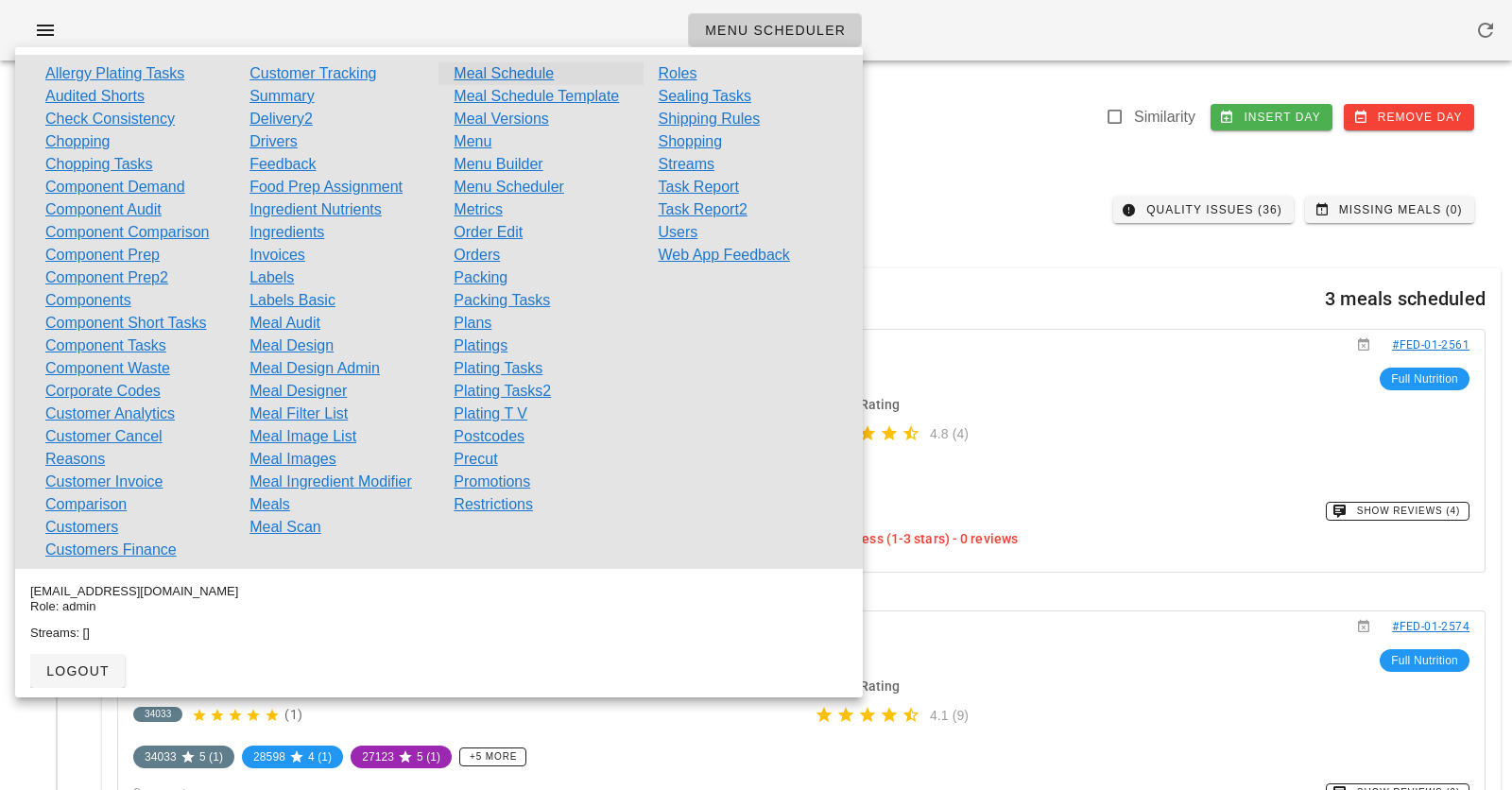
click at [494, 71] on link "Meal Schedule" at bounding box center [504, 73] width 101 height 23
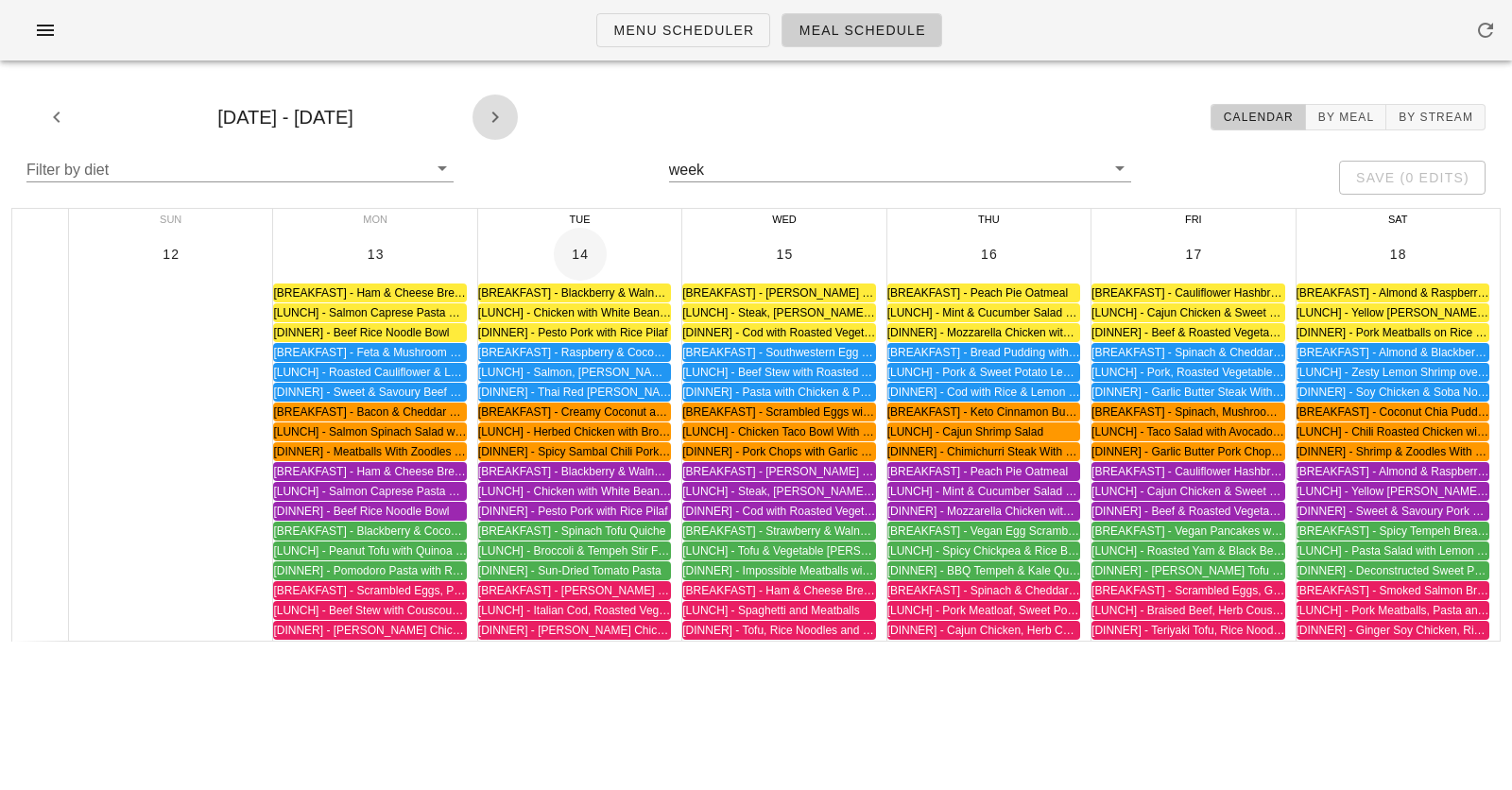
click at [504, 109] on icon "button" at bounding box center [495, 116] width 23 height 23
click at [1053, 120] on div "[DATE] - [DATE] Calendar By Meal By Stream" at bounding box center [756, 116] width 1489 height 60
click at [507, 113] on span "button" at bounding box center [495, 116] width 45 height 23
click at [504, 117] on icon "button" at bounding box center [495, 116] width 23 height 23
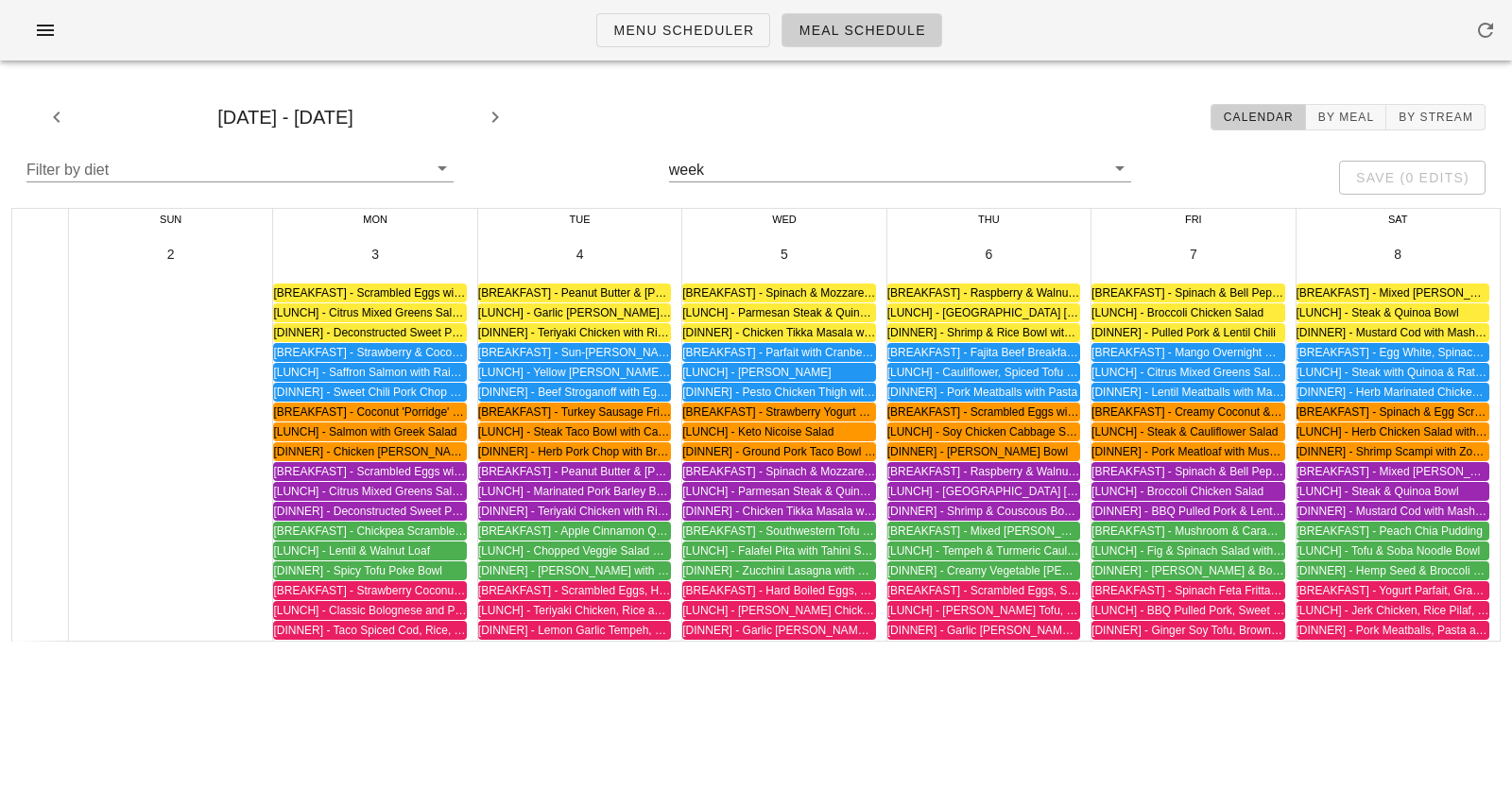
click at [539, 60] on div at bounding box center [756, 38] width 1489 height 53
click at [652, 116] on div "[DATE] - [DATE] Calendar By Meal By Stream" at bounding box center [756, 116] width 1489 height 60
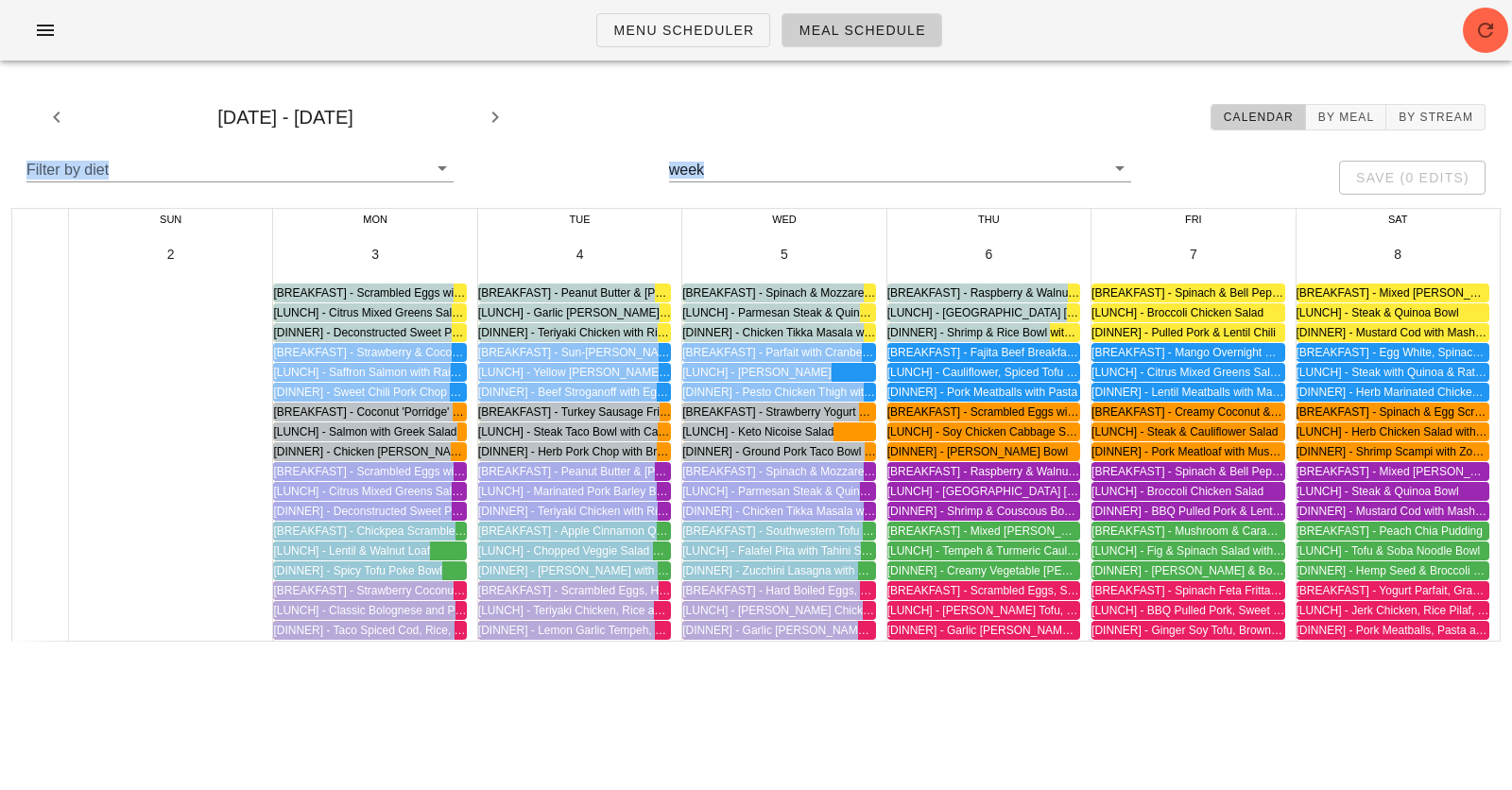
drag, startPoint x: 652, startPoint y: 116, endPoint x: 1065, endPoint y: 332, distance: 466.1
click at [1062, 334] on div "[DATE] - [DATE] Calendar By Meal By Stream Filter by diet week save (0 edits) S…" at bounding box center [756, 364] width 1512 height 577
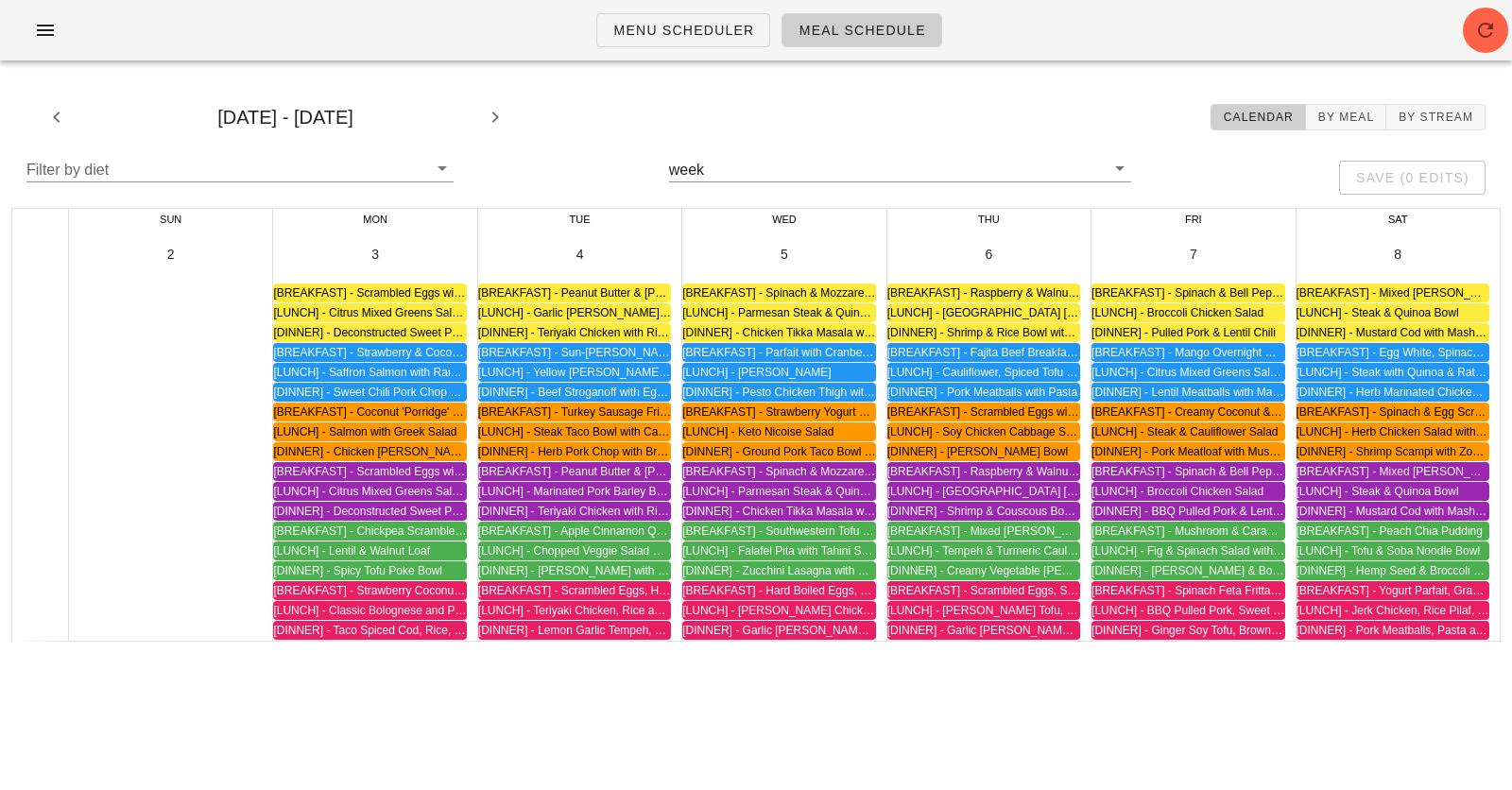
click at [1159, 140] on div "[DATE] - [DATE] Calendar By Meal By Stream" at bounding box center [756, 116] width 1489 height 60
drag, startPoint x: 1154, startPoint y: 155, endPoint x: 795, endPoint y: 107, distance: 362.2
click at [795, 107] on div "[DATE] - [DATE] Calendar By Meal By Stream Filter by diet week save (0 edits) S…" at bounding box center [756, 364] width 1512 height 577
click at [795, 107] on div "[DATE] - [DATE] Calendar By Meal By Stream" at bounding box center [756, 116] width 1489 height 60
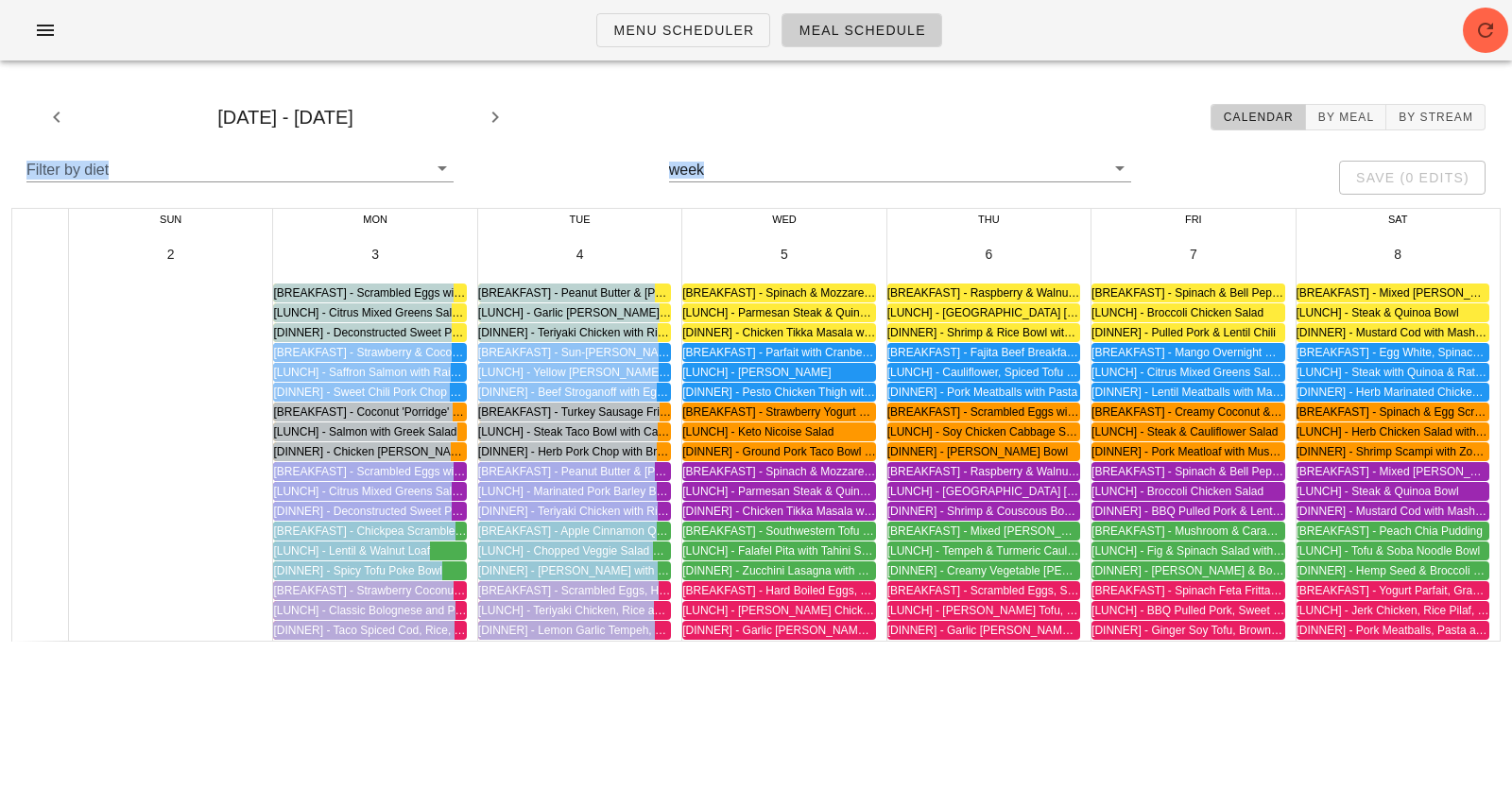
drag, startPoint x: 609, startPoint y: 112, endPoint x: 716, endPoint y: 218, distance: 150.6
click at [716, 218] on div "[DATE] - [DATE] Calendar By Meal By Stream Filter by diet week save (0 edits) S…" at bounding box center [756, 364] width 1512 height 577
click at [632, 158] on div "Filter by diet week save (0 edits)" at bounding box center [756, 177] width 1489 height 60
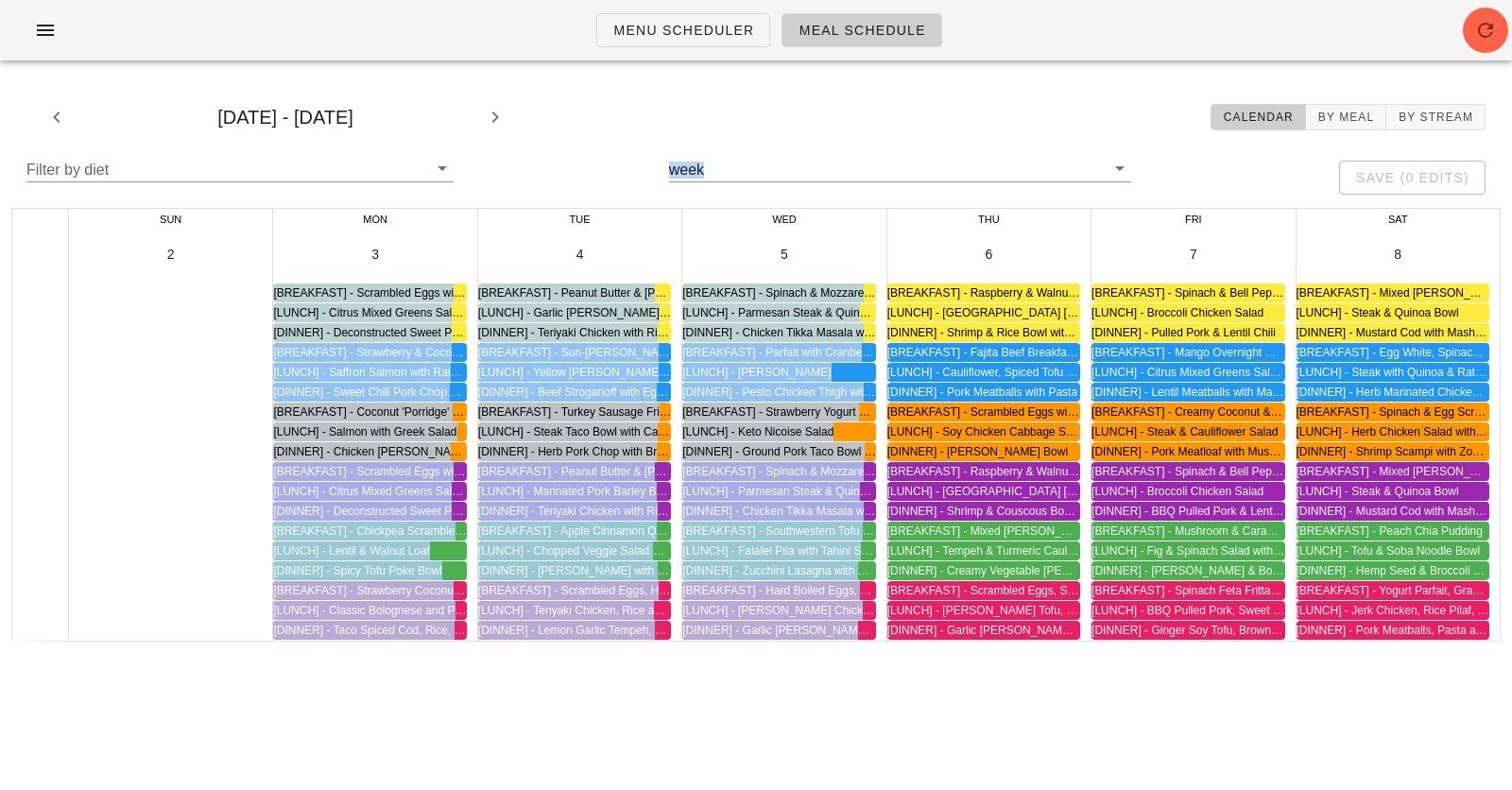
drag, startPoint x: 631, startPoint y: 149, endPoint x: 779, endPoint y: 764, distance: 632.6
click at [779, 764] on div "Menu Scheduler Meal Schedule [DATE] - [DATE] Calendar By Meal By Stream Filter …" at bounding box center [756, 395] width 1512 height 790
click at [790, 679] on div "Menu Scheduler Meal Schedule [DATE] - [DATE] Calendar By Meal By Stream Filter …" at bounding box center [756, 395] width 1512 height 790
drag, startPoint x: 790, startPoint y: 679, endPoint x: 565, endPoint y: 122, distance: 600.7
click at [565, 122] on div "Menu Scheduler Meal Schedule [DATE] - [DATE] Calendar By Meal By Stream Filter …" at bounding box center [756, 395] width 1512 height 790
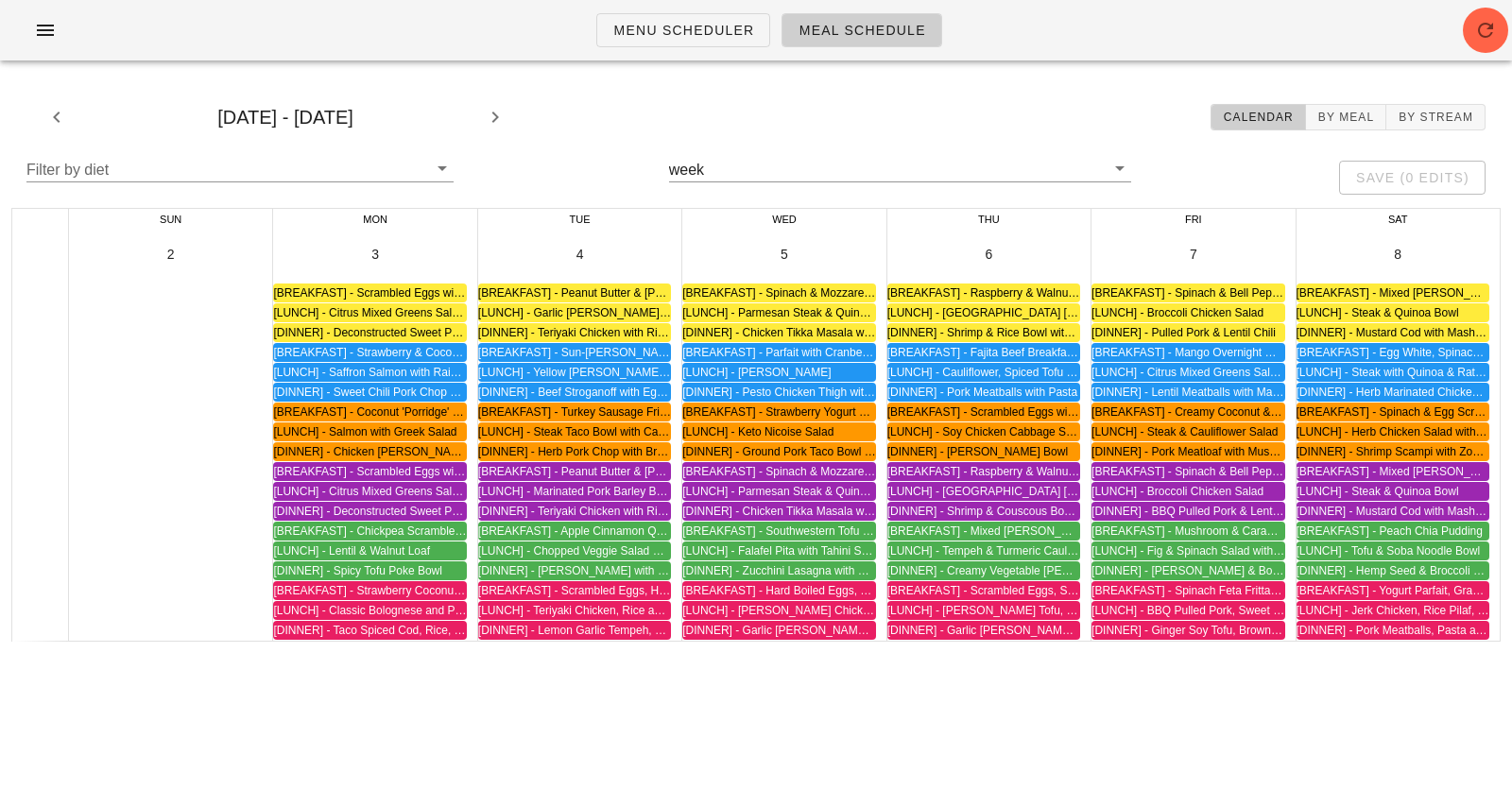
click at [565, 122] on div "[DATE] - [DATE] Calendar By Meal By Stream" at bounding box center [756, 116] width 1489 height 60
drag, startPoint x: 565, startPoint y: 122, endPoint x: 558, endPoint y: -40, distance: 162.2
click at [558, 0] on html "Menu Scheduler Meal Schedule [DATE] - [DATE] Calendar By Meal By Stream Filter …" at bounding box center [756, 395] width 1512 height 790
click at [526, 9] on div "Menu Scheduler Meal Schedule" at bounding box center [756, 30] width 1512 height 60
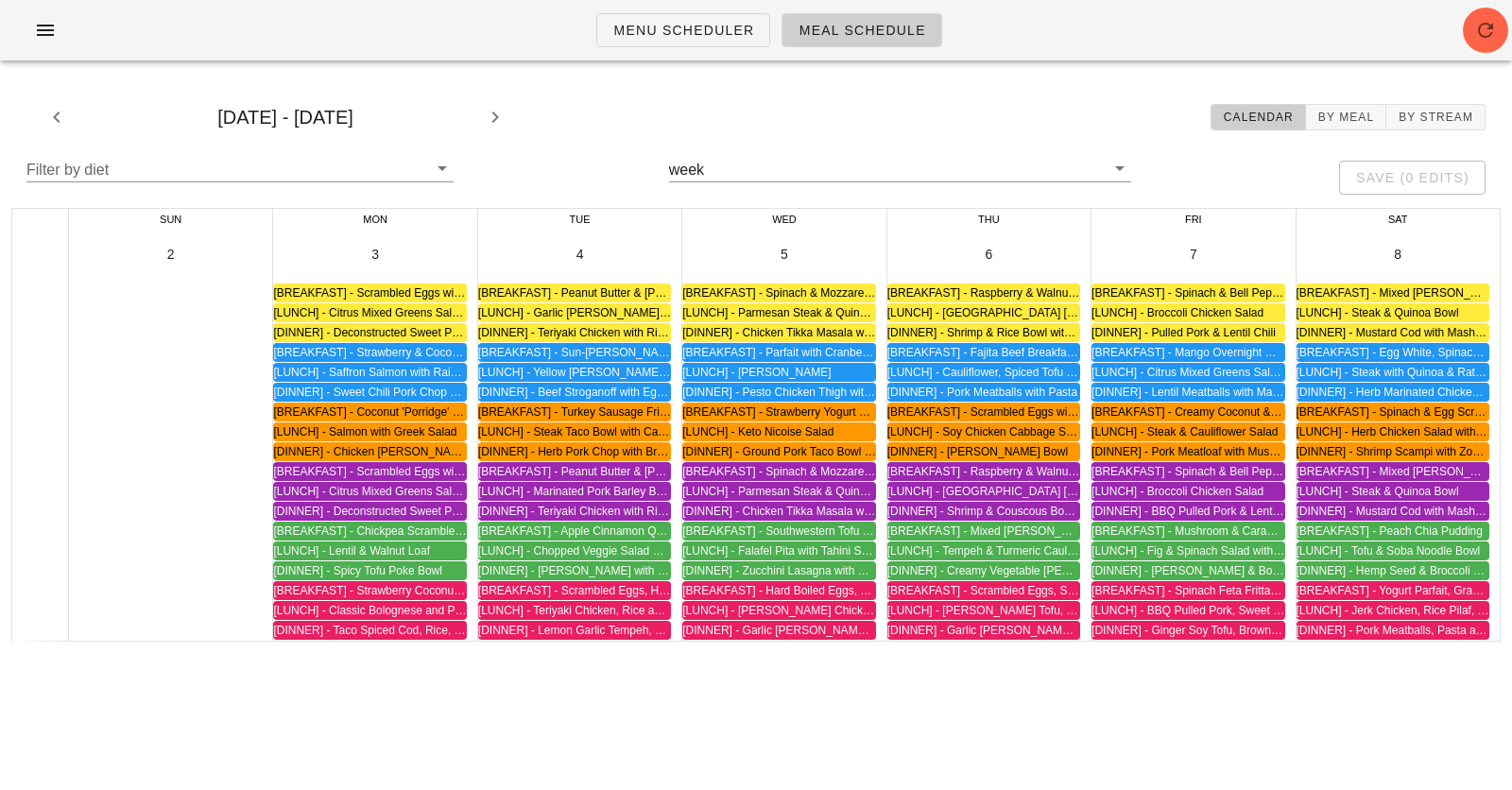
click at [545, 31] on div "Menu Scheduler Meal Schedule" at bounding box center [756, 30] width 1512 height 60
drag, startPoint x: 545, startPoint y: 31, endPoint x: 533, endPoint y: 10, distance: 24.2
click at [533, 10] on div "Menu Scheduler Meal Schedule" at bounding box center [756, 30] width 1512 height 60
click at [532, 8] on div "Menu Scheduler Meal Schedule" at bounding box center [756, 30] width 1512 height 60
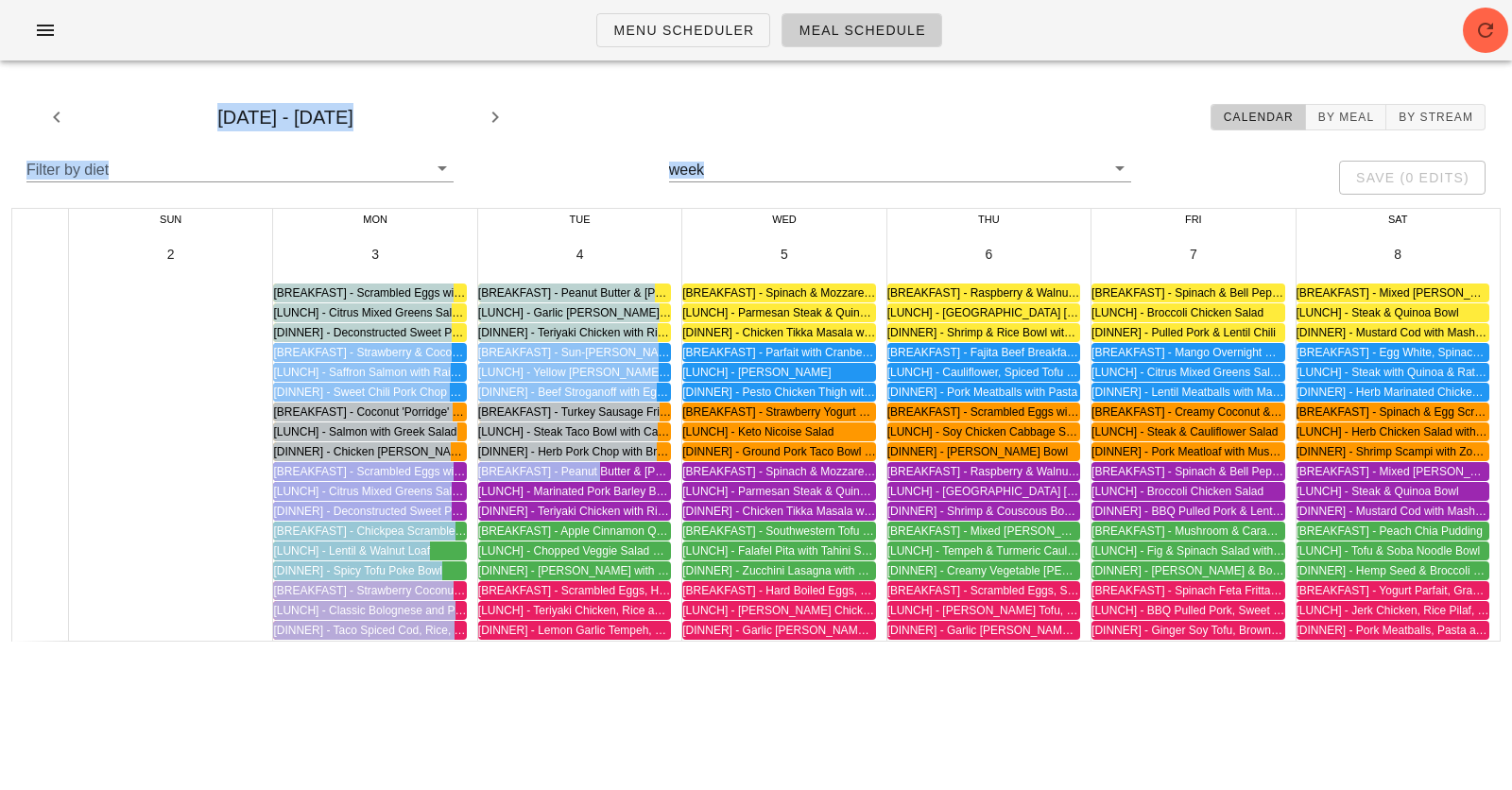
drag, startPoint x: 532, startPoint y: 8, endPoint x: 581, endPoint y: 487, distance: 481.5
click at [581, 487] on div "Menu Scheduler Meal Schedule [DATE] - [DATE] Calendar By Meal By Stream Filter …" at bounding box center [756, 395] width 1512 height 790
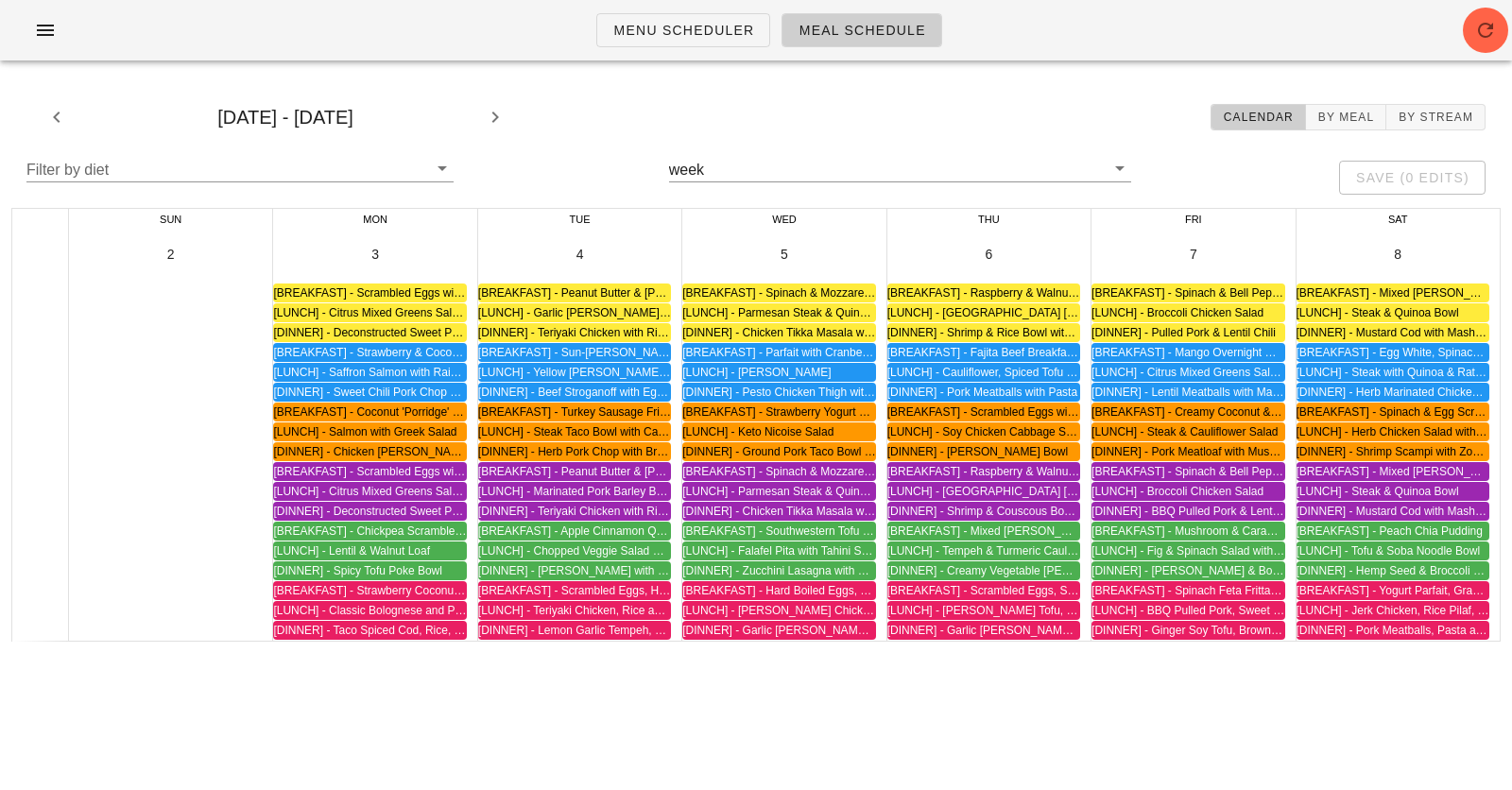
click at [540, 22] on div "Menu Scheduler Meal Schedule" at bounding box center [756, 30] width 1512 height 60
drag, startPoint x: 540, startPoint y: 22, endPoint x: 569, endPoint y: 203, distance: 183.3
click at [569, 204] on div "Menu Scheduler Meal Schedule [DATE] - [DATE] Calendar By Meal By Stream Filter …" at bounding box center [756, 395] width 1512 height 790
click at [559, 39] on div "Menu Scheduler Meal Schedule" at bounding box center [756, 30] width 1512 height 60
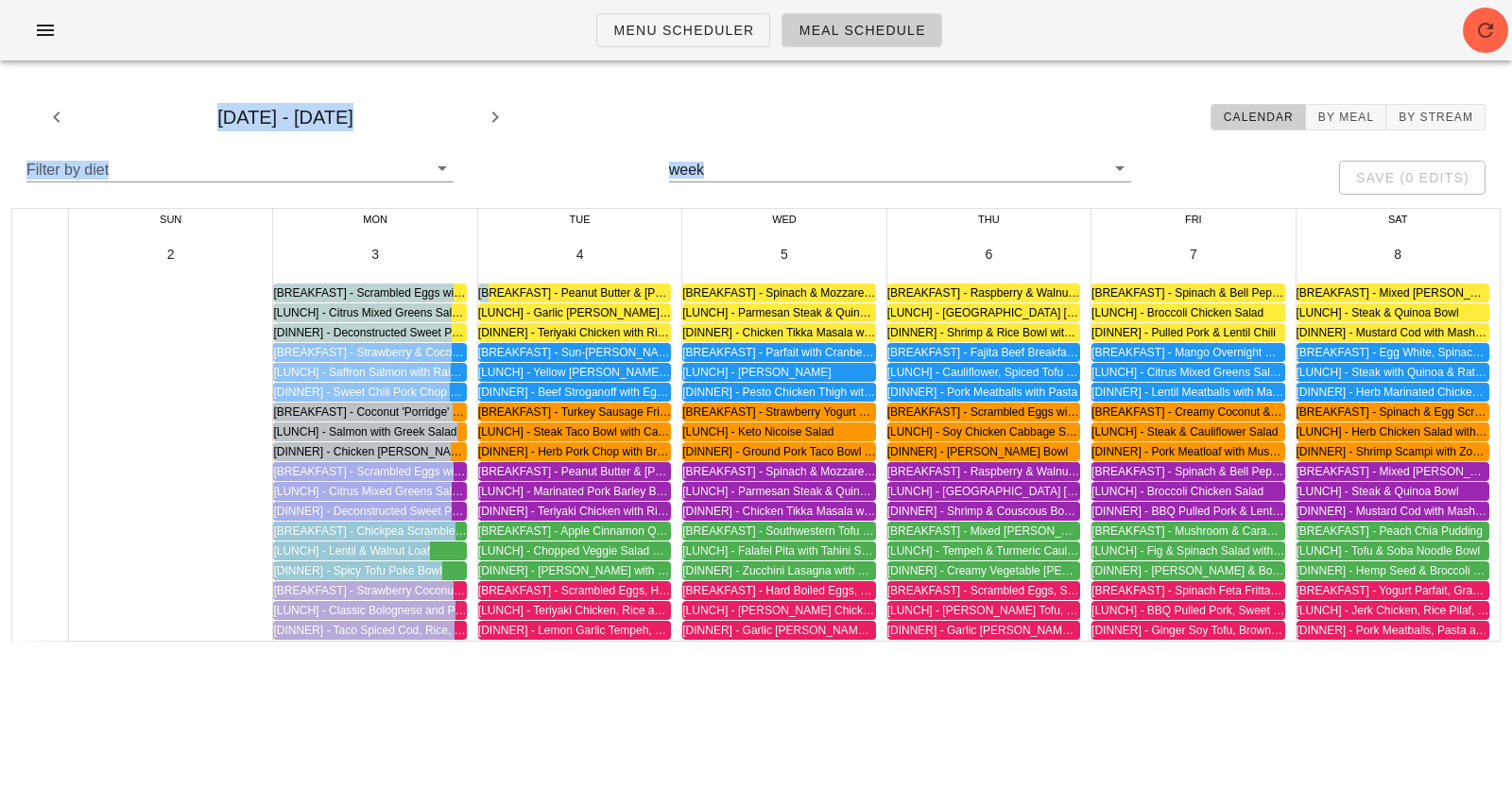
drag, startPoint x: 559, startPoint y: 39, endPoint x: 559, endPoint y: 212, distance: 173.0
click at [559, 212] on div "Menu Scheduler Meal Schedule [DATE] - [DATE] Calendar By Meal By Stream Filter …" at bounding box center [756, 395] width 1512 height 790
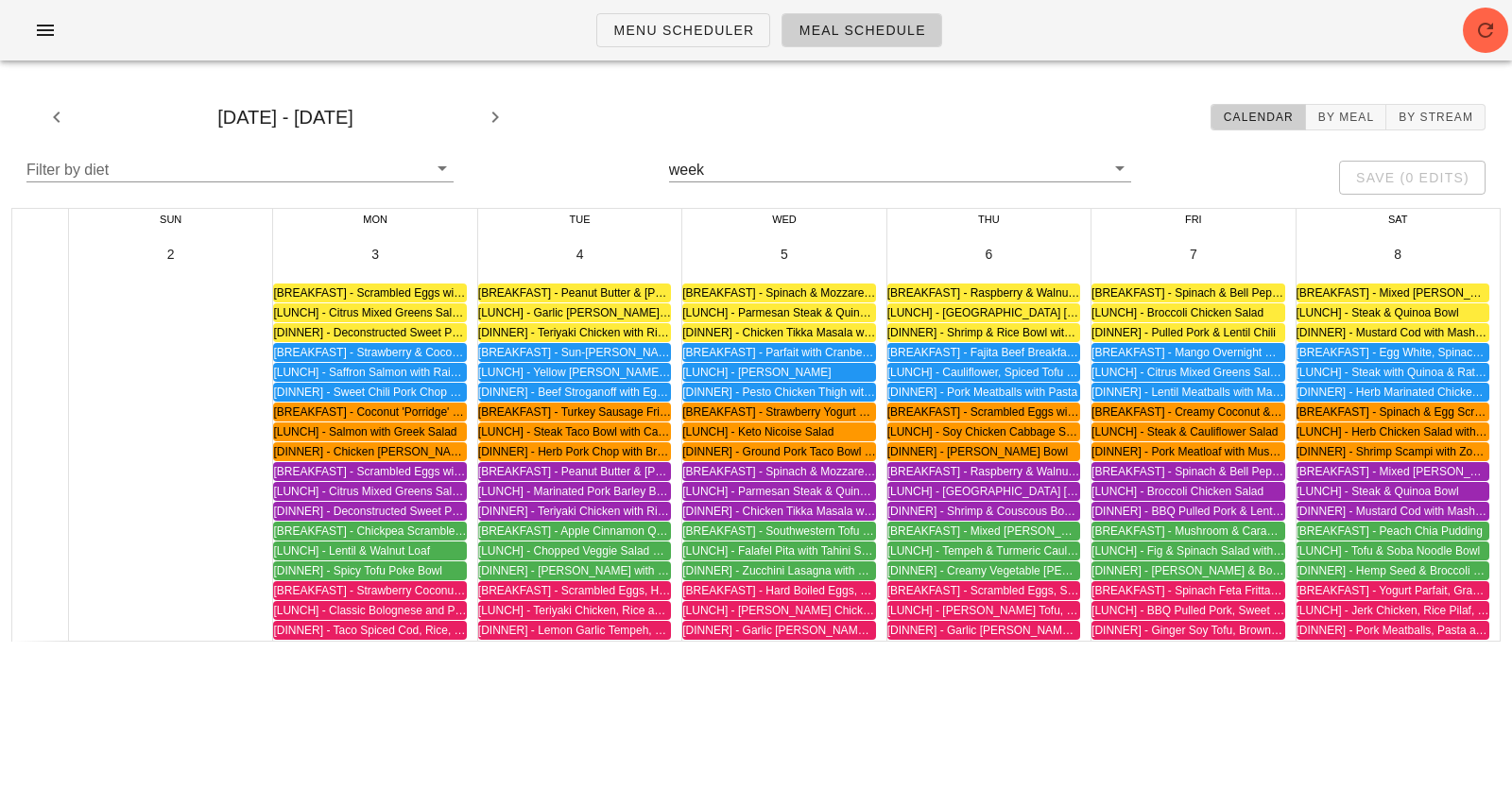
click at [573, 40] on div "Menu Scheduler Meal Schedule" at bounding box center [756, 30] width 1512 height 60
drag, startPoint x: 570, startPoint y: 37, endPoint x: 570, endPoint y: 97, distance: 60.0
click at [570, 97] on div "Menu Scheduler Meal Schedule [DATE] - [DATE] Calendar By Meal By Stream Filter …" at bounding box center [756, 395] width 1512 height 790
click at [570, 97] on div "[DATE] - [DATE] Calendar By Meal By Stream" at bounding box center [756, 116] width 1489 height 60
click at [466, 64] on div "Menu Scheduler Meal Schedule" at bounding box center [756, 37] width 1512 height 76
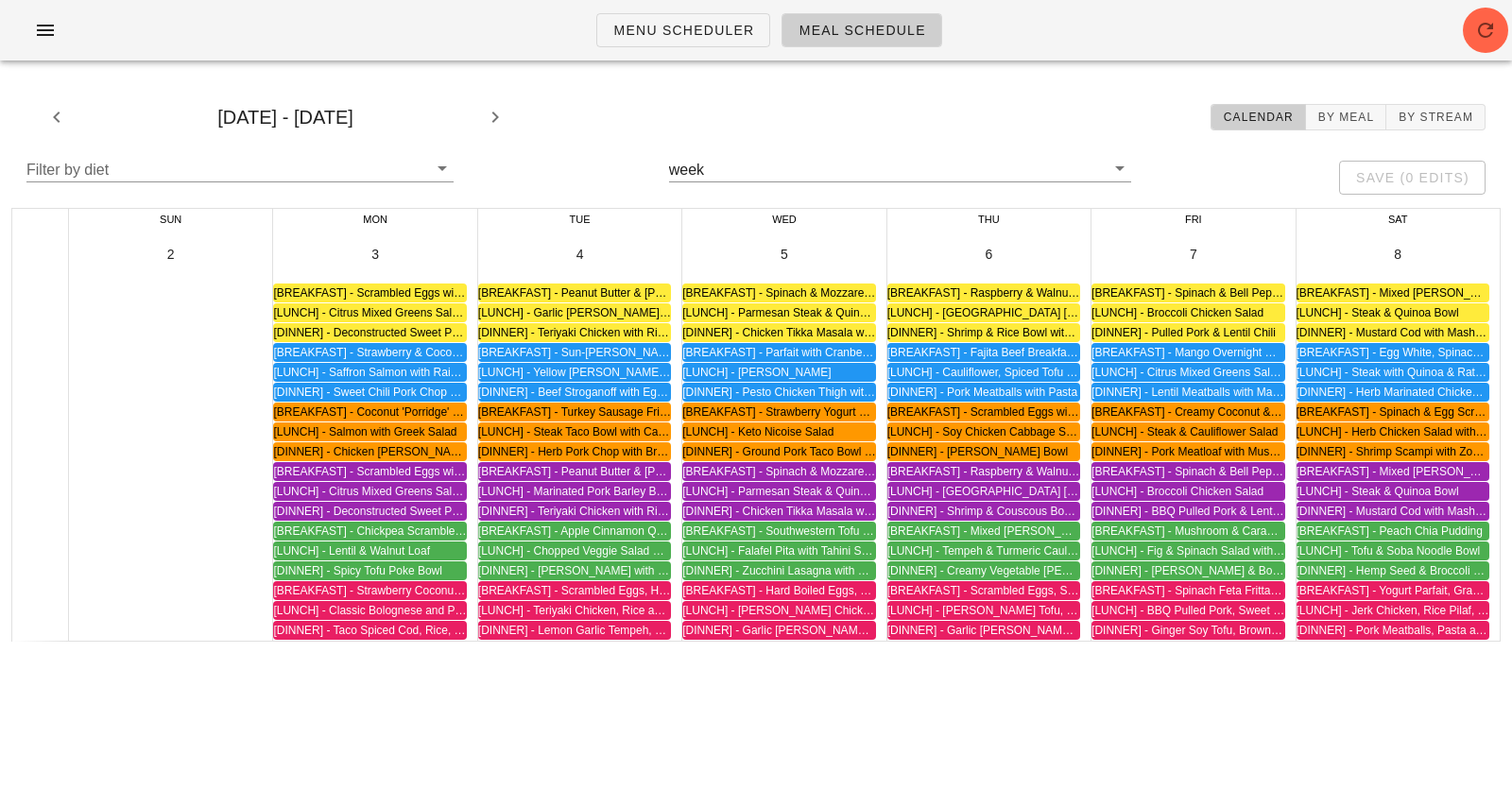
click at [469, 16] on div "Menu Scheduler Meal Schedule" at bounding box center [756, 30] width 1512 height 60
click at [1120, 56] on div "Menu Scheduler Meal Schedule" at bounding box center [756, 30] width 1512 height 60
click at [514, 143] on div "[DATE] - [DATE] Calendar By Meal By Stream" at bounding box center [756, 116] width 1489 height 60
